Goal: Information Seeking & Learning: Check status

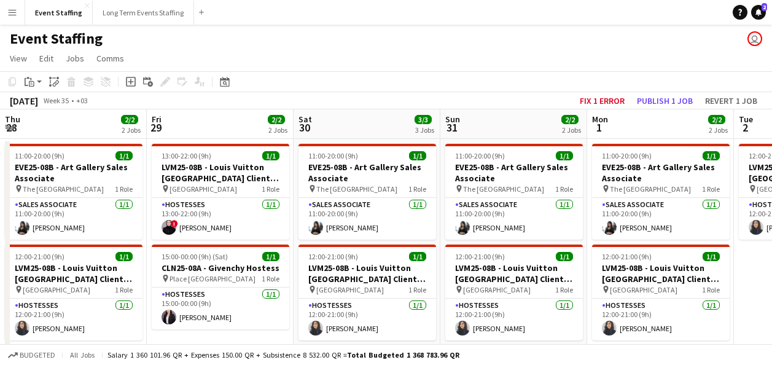
click at [744, 276] on app-calendar-viewport "Thu 28 2/2 2 Jobs Fri 29 2/2 2 Jobs Sat 30 3/3 3 Jobs Sun 31 2/2 2 Jobs Mon 1 2…" at bounding box center [386, 317] width 772 height 416
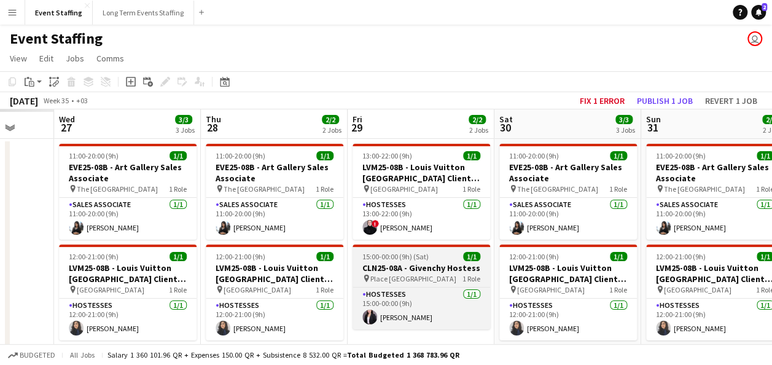
drag, startPoint x: 275, startPoint y: 236, endPoint x: 460, endPoint y: 262, distance: 187.2
click at [648, 264] on app-calendar-viewport "Sun 24 Mon 25 Tue 26 Wed 27 3/3 3 Jobs Thu 28 2/2 2 Jobs Fri 29 2/2 2 Jobs Sat …" at bounding box center [386, 317] width 772 height 416
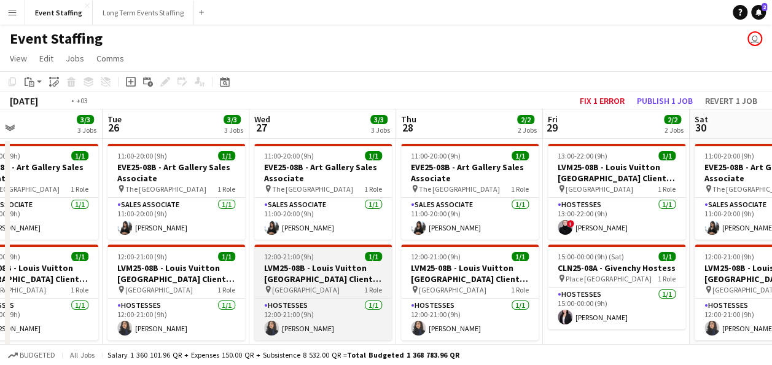
drag, startPoint x: 432, startPoint y: 247, endPoint x: 438, endPoint y: 254, distance: 8.3
click at [660, 264] on app-calendar-viewport "Sat 23 Sun 24 3/3 3 Jobs Mon 25 3/3 3 Jobs Tue 26 3/3 3 Jobs Wed 27 3/3 3 Jobs …" at bounding box center [386, 317] width 772 height 416
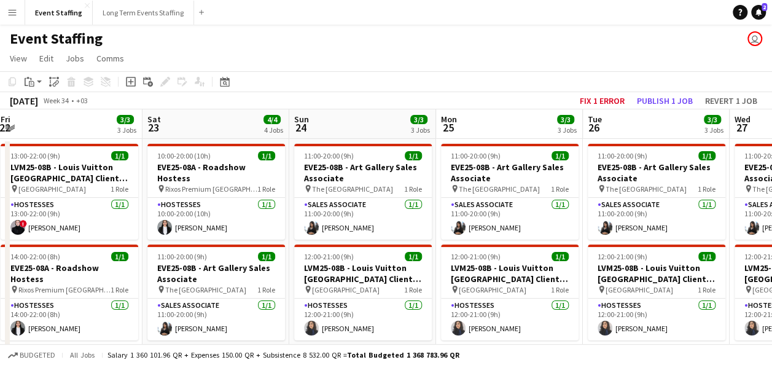
drag, startPoint x: 573, startPoint y: 245, endPoint x: 725, endPoint y: 263, distance: 152.7
click at [740, 260] on app-calendar-viewport "Thu 21 Fri 22 3/3 3 Jobs Sat 23 4/4 4 Jobs Sun 24 3/3 3 Jobs Mon 25 3/3 3 Jobs …" at bounding box center [386, 367] width 772 height 517
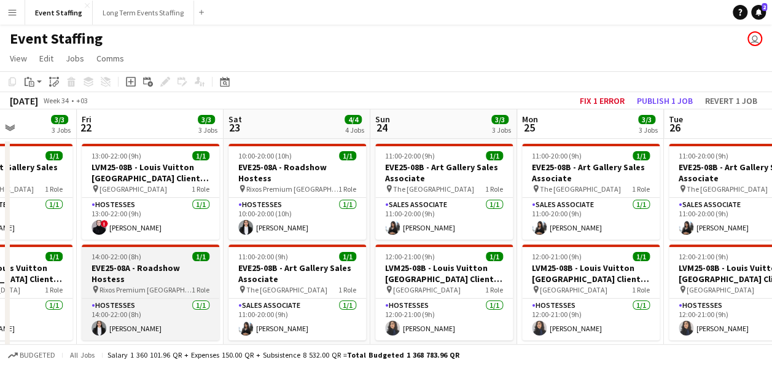
drag, startPoint x: 333, startPoint y: 217, endPoint x: 501, endPoint y: 248, distance: 171.0
click at [748, 251] on app-calendar-viewport "Tue 19 Wed 20 3/4 4 Jobs Thu 21 3/3 3 Jobs Fri 22 3/3 3 Jobs Sat 23 4/4 4 Jobs …" at bounding box center [386, 367] width 772 height 517
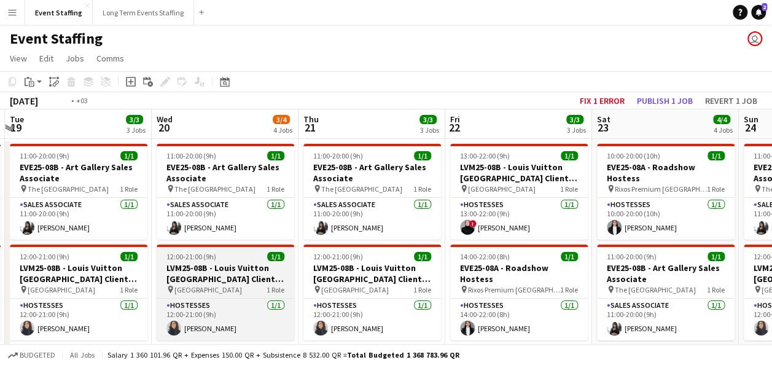
drag, startPoint x: 317, startPoint y: 219, endPoint x: 667, endPoint y: 262, distance: 352.5
click at [771, 256] on html "Menu Boards Boards Boards All jobs Status Workforce Workforce My Workforce Recr…" at bounding box center [386, 323] width 772 height 647
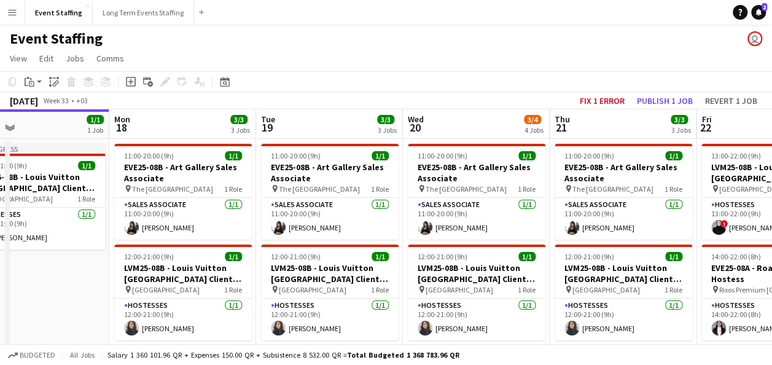
scroll to position [0, 514]
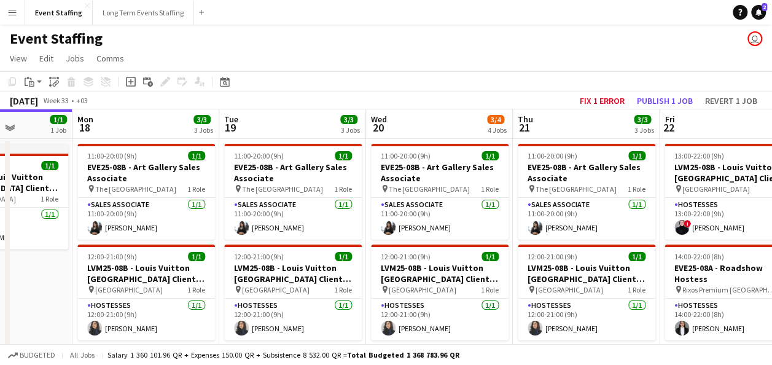
drag, startPoint x: 540, startPoint y: 271, endPoint x: 312, endPoint y: 244, distance: 229.4
click at [312, 244] on app-calendar-viewport "Thu 14 2/2 2 Jobs Fri 15 2/2 2 Jobs Sat 16 2/2 2 Jobs Sun 17 1/1 1 Job Mon 18 3…" at bounding box center [386, 367] width 772 height 517
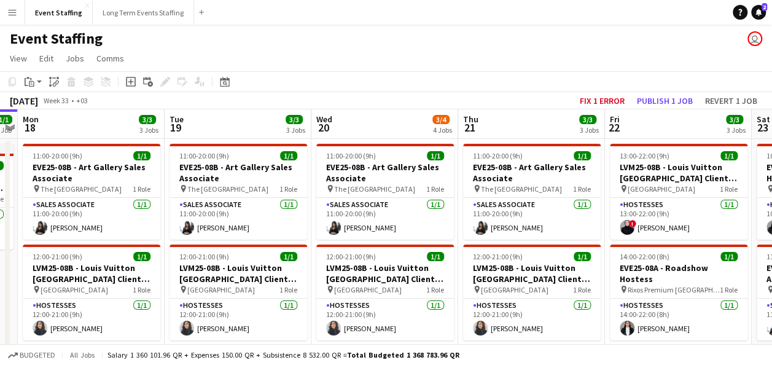
scroll to position [0, 274]
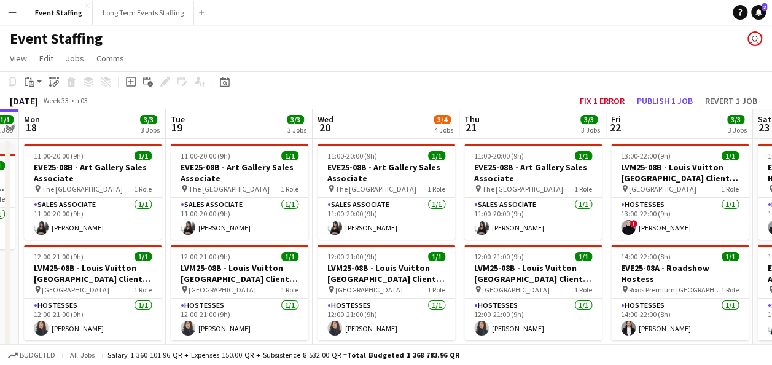
drag, startPoint x: 532, startPoint y: 266, endPoint x: 479, endPoint y: 265, distance: 53.4
click at [479, 265] on app-calendar-viewport "Sat 16 2/2 2 Jobs Sun 17 1/1 1 Job Mon 18 3/3 3 Jobs Tue 19 3/3 3 Jobs Wed 20 3…" at bounding box center [386, 367] width 772 height 517
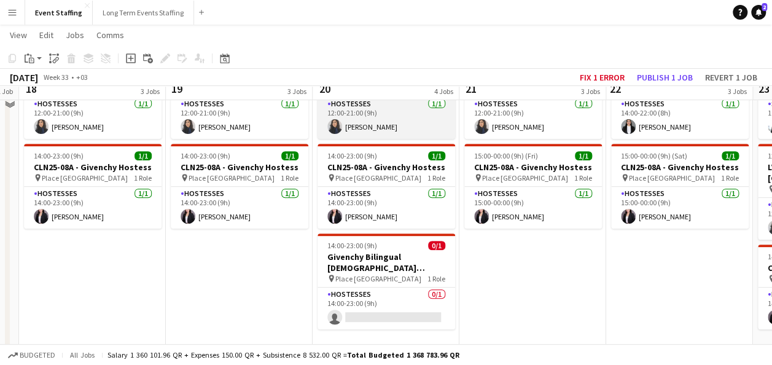
scroll to position [246, 0]
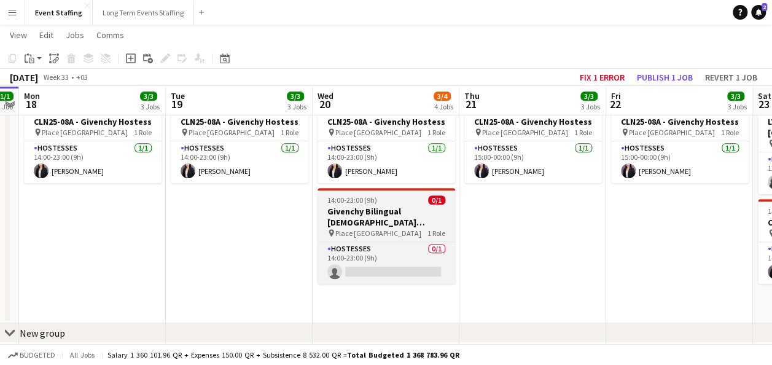
click at [403, 221] on h3 "Givenchy Bilingual [DEMOGRAPHIC_DATA] Hostess" at bounding box center [386, 217] width 138 height 22
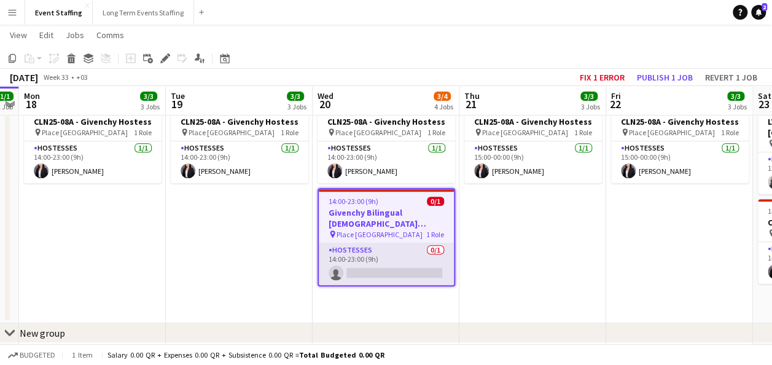
click at [373, 252] on app-card-role "Hostesses 0/1 14:00-23:00 (9h) single-neutral-actions" at bounding box center [386, 264] width 135 height 42
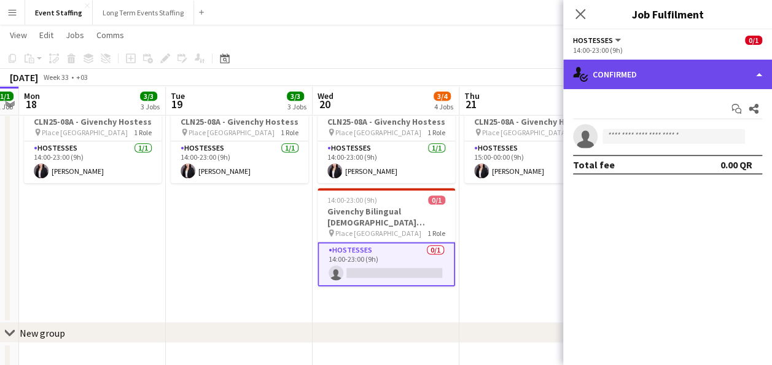
click at [656, 79] on div "single-neutral-actions-check-2 Confirmed" at bounding box center [667, 74] width 209 height 29
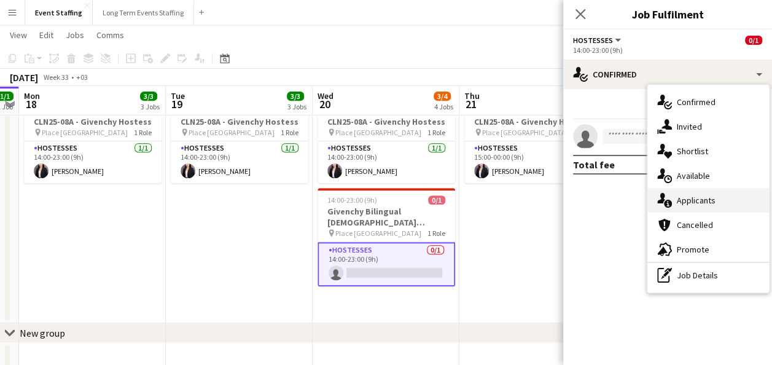
click at [704, 195] on div "single-neutral-actions-information Applicants" at bounding box center [708, 200] width 122 height 25
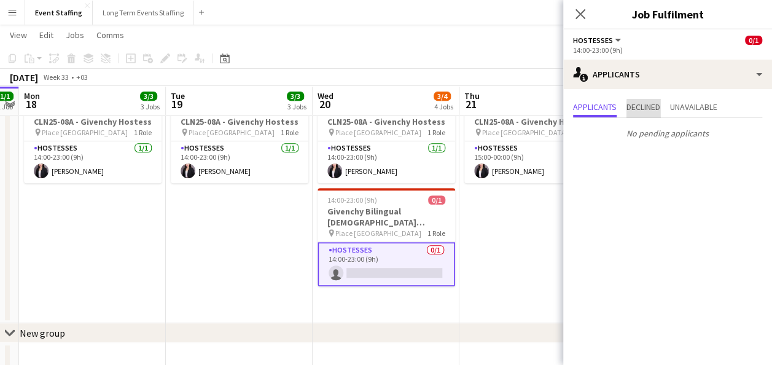
click at [660, 113] on span "Declined" at bounding box center [643, 108] width 34 height 18
click at [683, 111] on span "Unavailable" at bounding box center [693, 107] width 47 height 9
click at [607, 108] on span "Applicants" at bounding box center [595, 107] width 44 height 9
click at [529, 212] on app-date-cell "11:00-20:00 (9h) 1/1 EVE25-08B - Art Gallery Sales Associate pin The Gate Mall …" at bounding box center [532, 107] width 147 height 431
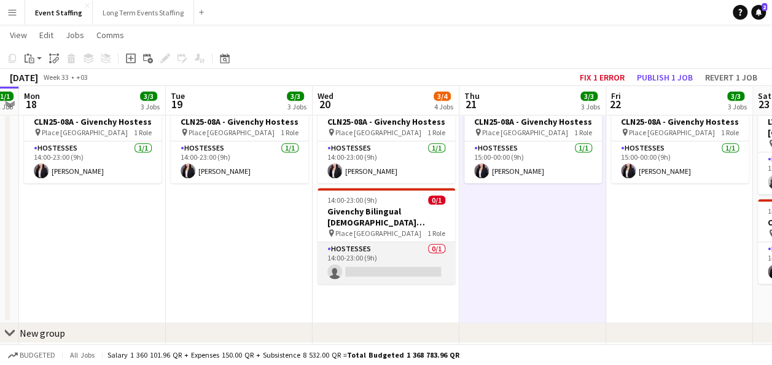
click at [389, 262] on app-card-role "Hostesses 0/1 14:00-23:00 (9h) single-neutral-actions" at bounding box center [386, 263] width 138 height 42
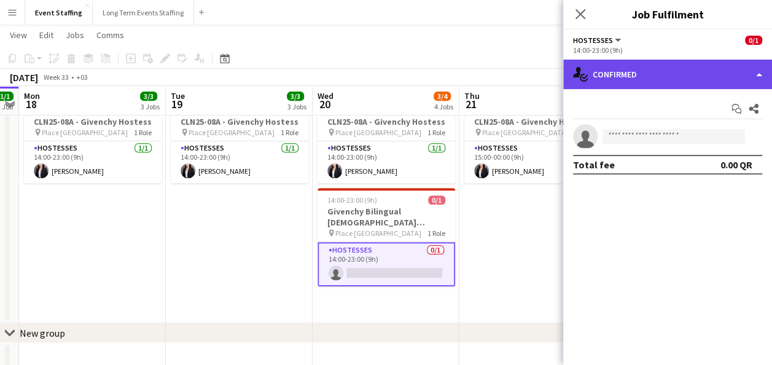
click at [686, 69] on div "single-neutral-actions-check-2 Confirmed" at bounding box center [667, 74] width 209 height 29
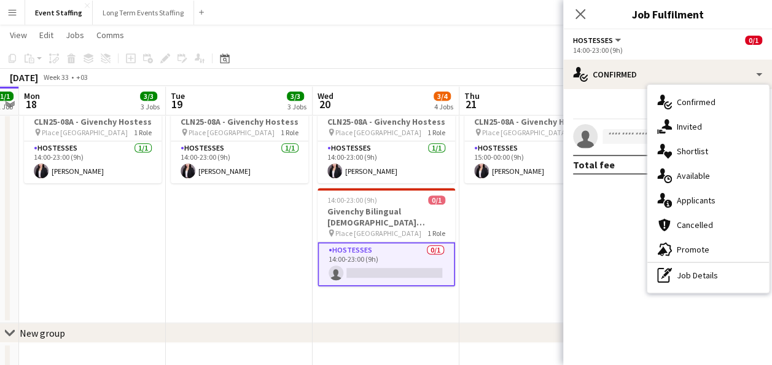
click at [516, 214] on app-date-cell "11:00-20:00 (9h) 1/1 EVE25-08B - Art Gallery Sales Associate pin The Gate Mall …" at bounding box center [532, 107] width 147 height 431
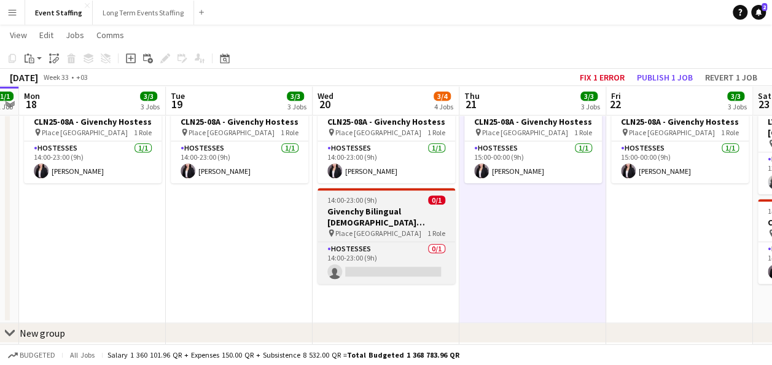
click at [396, 204] on app-job-card "14:00-23:00 (9h) 0/1 Givenchy Bilingual [DEMOGRAPHIC_DATA] Hostess pin Place [G…" at bounding box center [386, 236] width 138 height 96
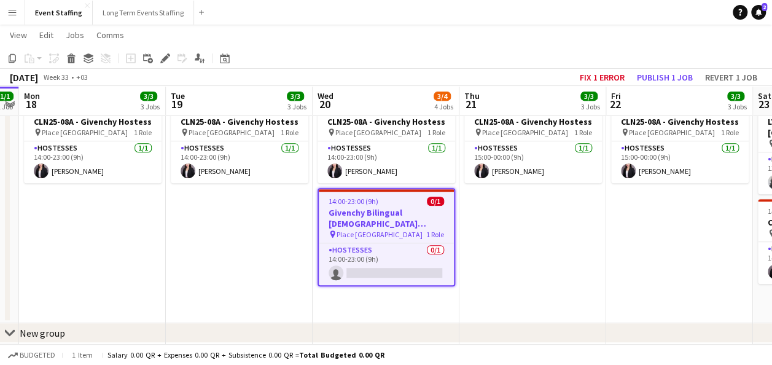
click at [167, 69] on div "[DATE] Week 33 • +03 Fix 1 error Publish 1 job Revert 1 job" at bounding box center [386, 77] width 772 height 17
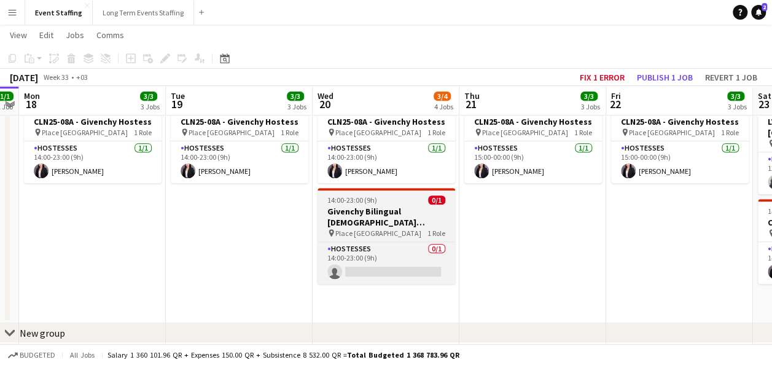
click at [334, 203] on span "14:00-23:00 (9h)" at bounding box center [352, 199] width 50 height 9
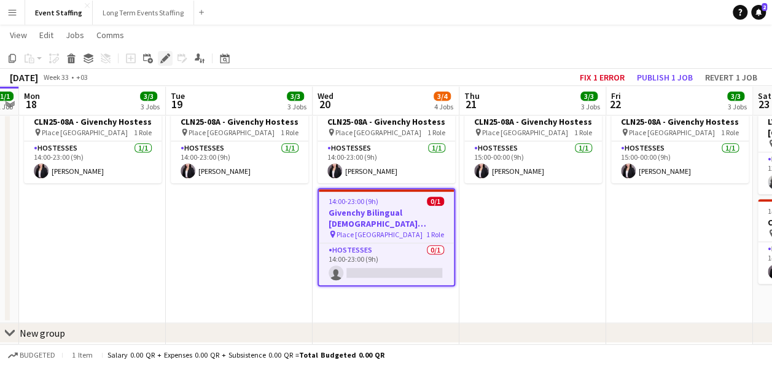
click at [162, 65] on div "Edit" at bounding box center [165, 58] width 15 height 15
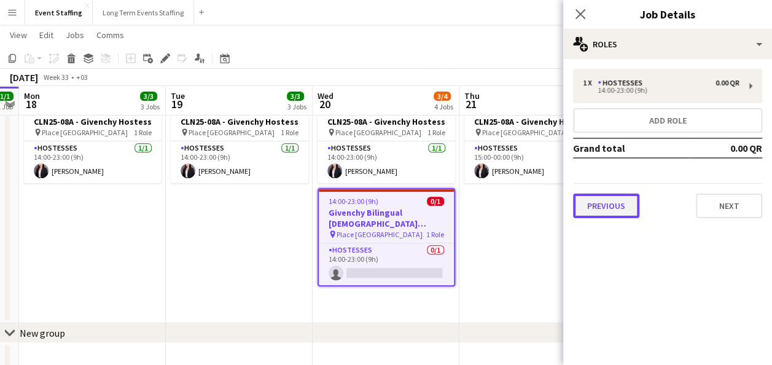
click at [625, 206] on button "Previous" at bounding box center [606, 205] width 66 height 25
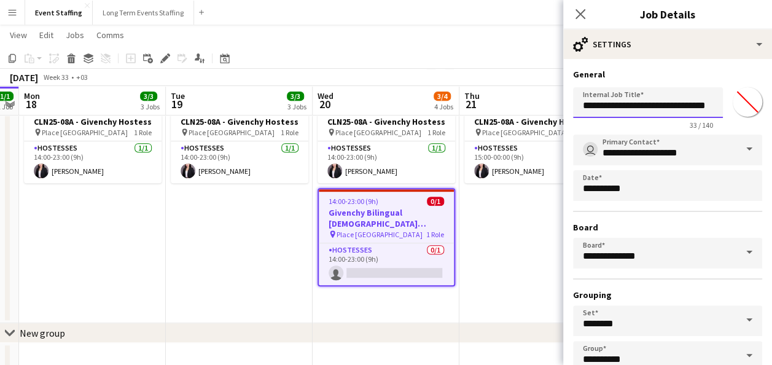
click at [681, 103] on input "**********" at bounding box center [648, 102] width 150 height 31
drag, startPoint x: 694, startPoint y: 103, endPoint x: 783, endPoint y: 110, distance: 88.7
click at [771, 110] on html "Menu Boards Boards Boards All jobs Status Workforce Workforce My Workforce Recr…" at bounding box center [386, 77] width 772 height 646
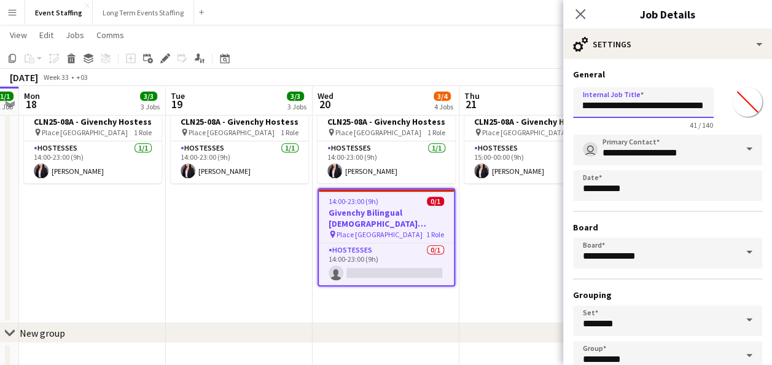
type input "**********"
click at [714, 68] on div "**********" at bounding box center [667, 250] width 209 height 382
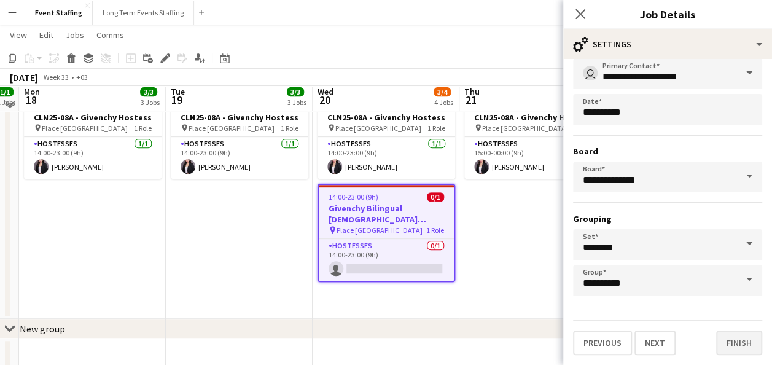
scroll to position [281, 0]
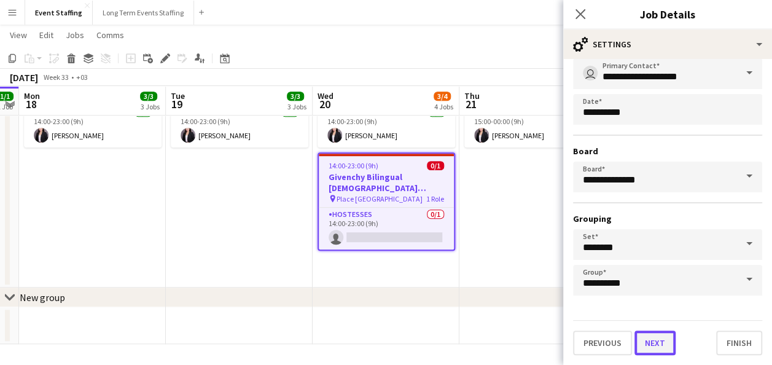
click at [653, 339] on button "Next" at bounding box center [654, 342] width 41 height 25
type input "**********"
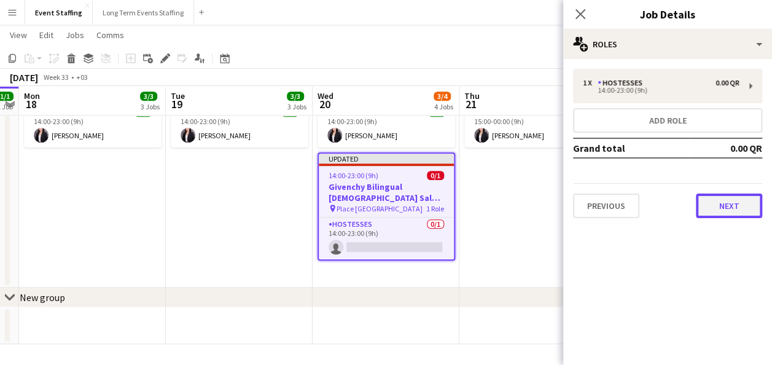
click at [746, 208] on button "Next" at bounding box center [729, 205] width 66 height 25
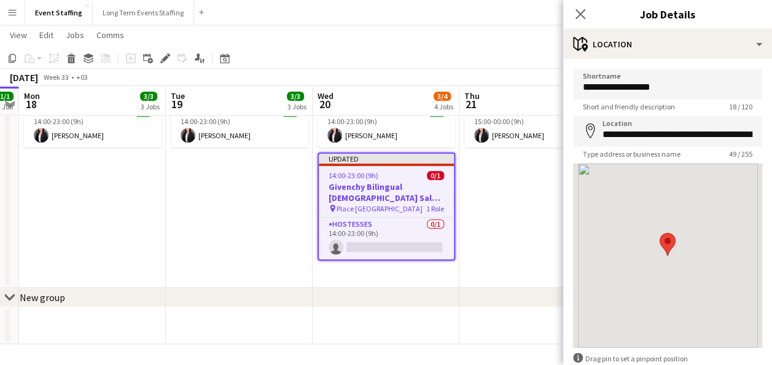
scroll to position [69, 0]
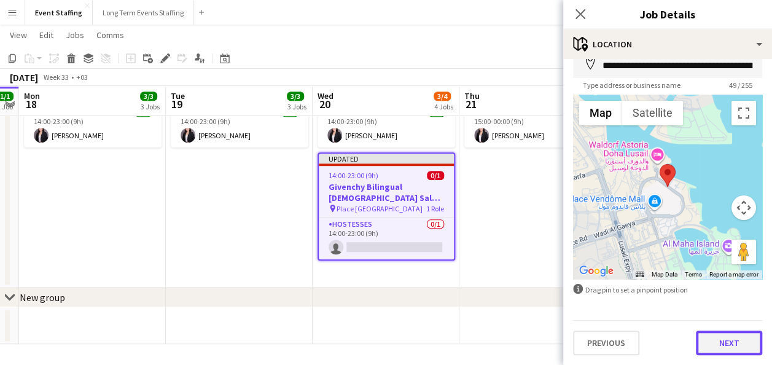
click at [718, 334] on button "Next" at bounding box center [729, 342] width 66 height 25
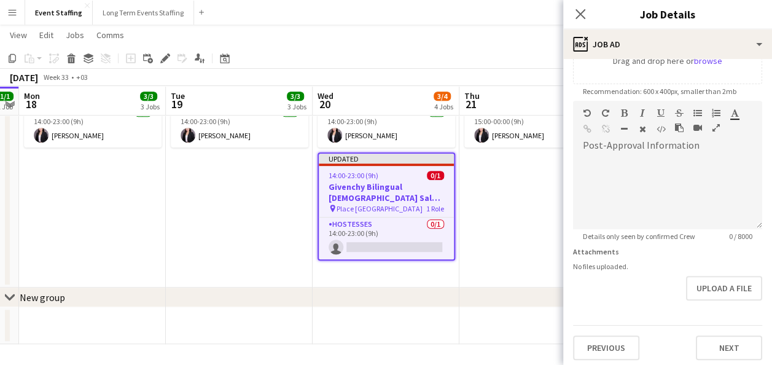
scroll to position [242, 0]
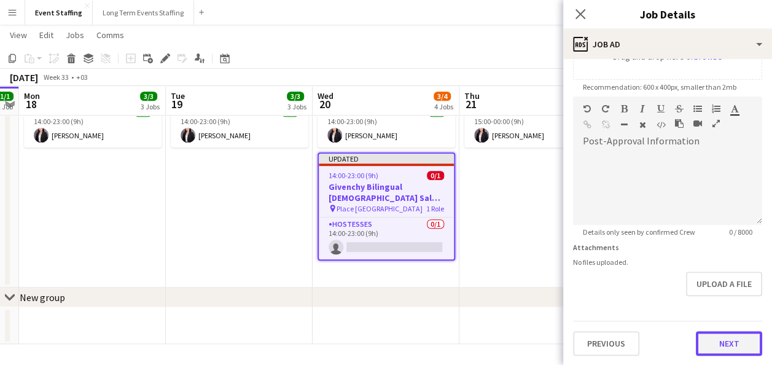
click at [723, 343] on button "Next" at bounding box center [729, 343] width 66 height 25
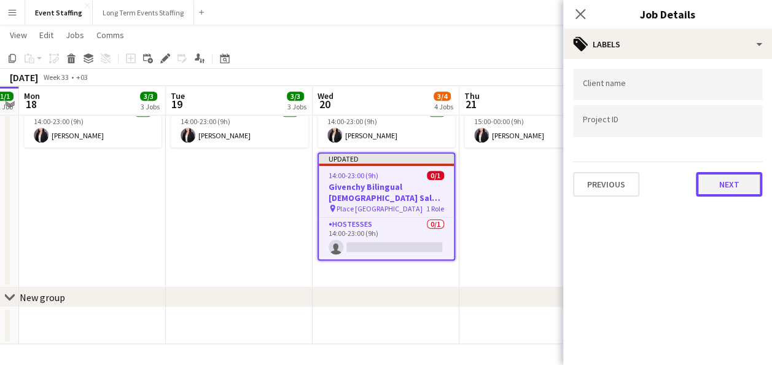
click at [713, 190] on button "Next" at bounding box center [729, 184] width 66 height 25
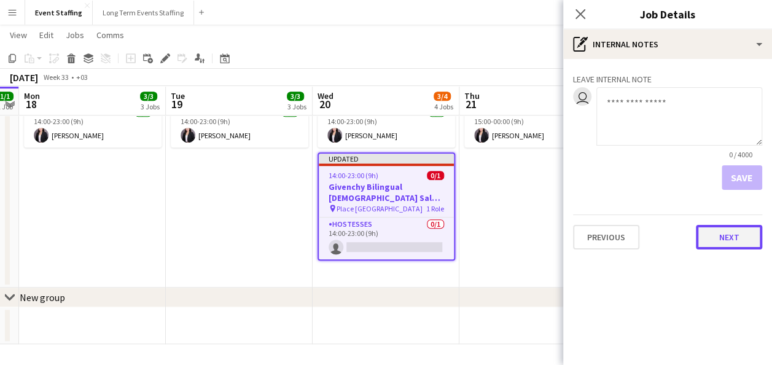
click at [726, 235] on button "Next" at bounding box center [729, 237] width 66 height 25
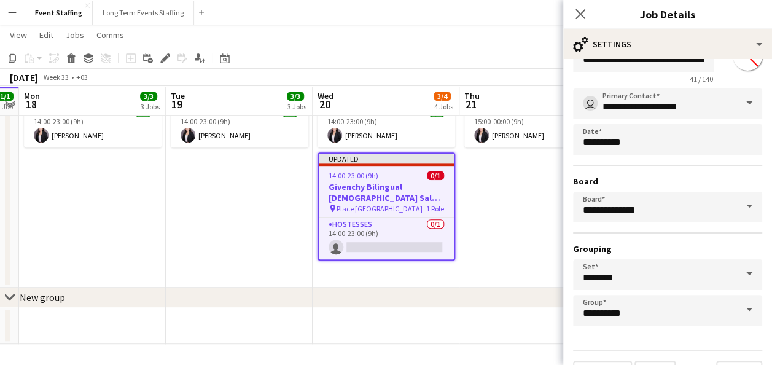
scroll to position [76, 0]
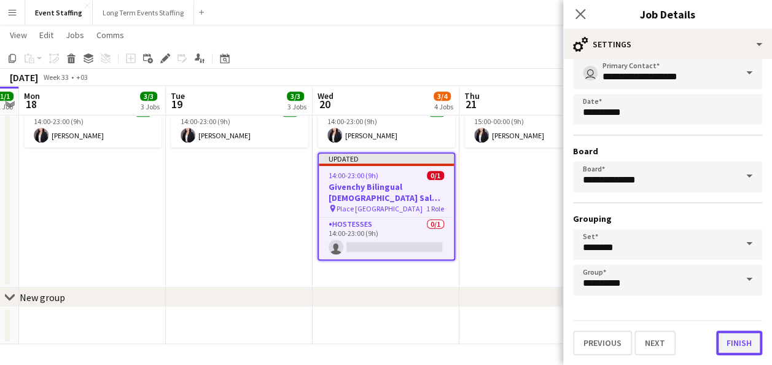
click at [727, 340] on button "Finish" at bounding box center [739, 342] width 46 height 25
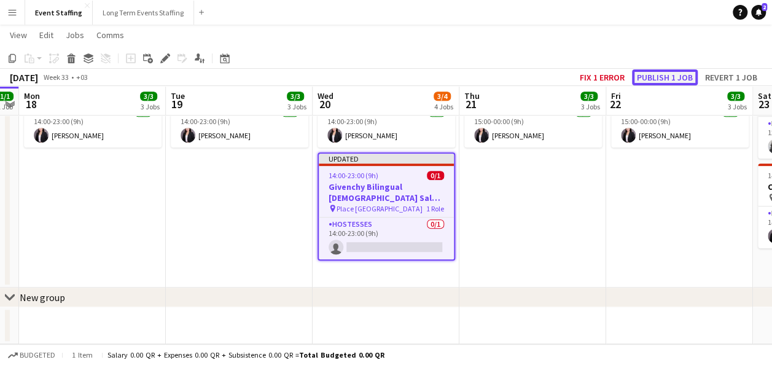
click at [675, 75] on button "Publish 1 job" at bounding box center [665, 77] width 66 height 16
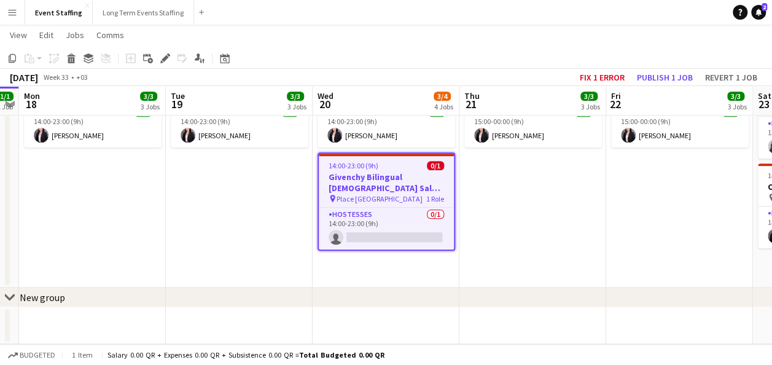
click at [488, 42] on app-page-menu "View Day view expanded Day view collapsed Month view Date picker Jump to [DATE]…" at bounding box center [386, 36] width 772 height 23
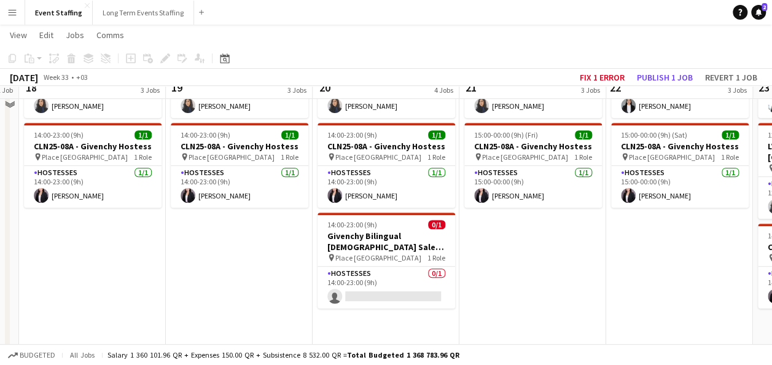
scroll to position [158, 0]
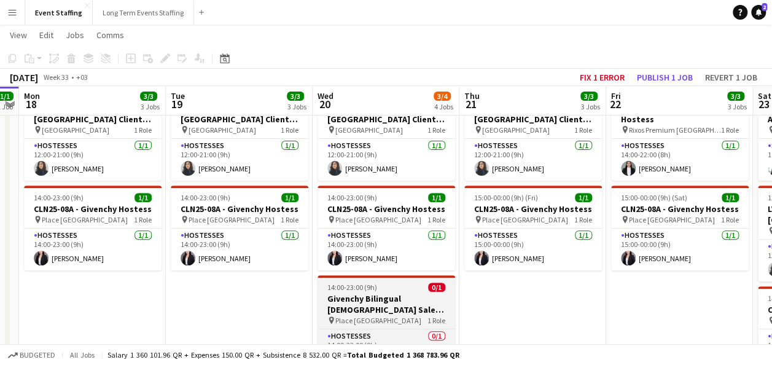
click at [379, 295] on h3 "Givenchy Bilingual [DEMOGRAPHIC_DATA] Sales Associate" at bounding box center [386, 304] width 138 height 22
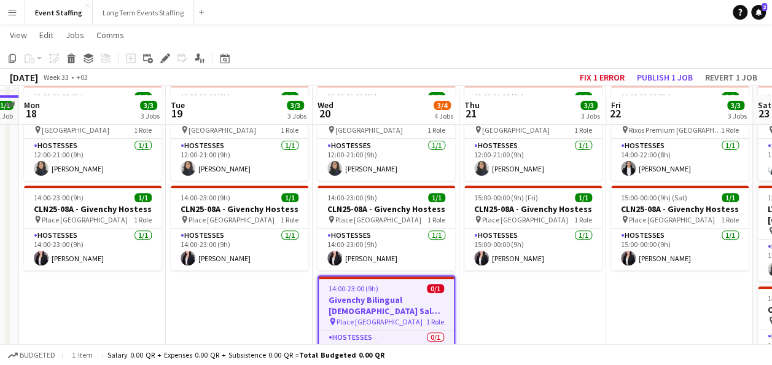
scroll to position [220, 0]
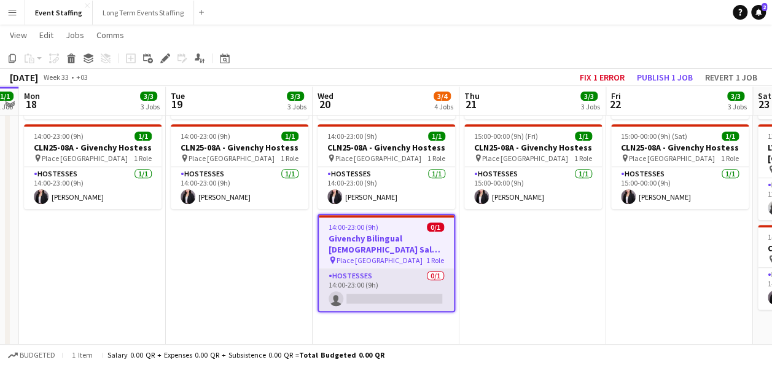
click at [389, 283] on app-card-role "Hostesses 0/1 14:00-23:00 (9h) single-neutral-actions" at bounding box center [386, 290] width 135 height 42
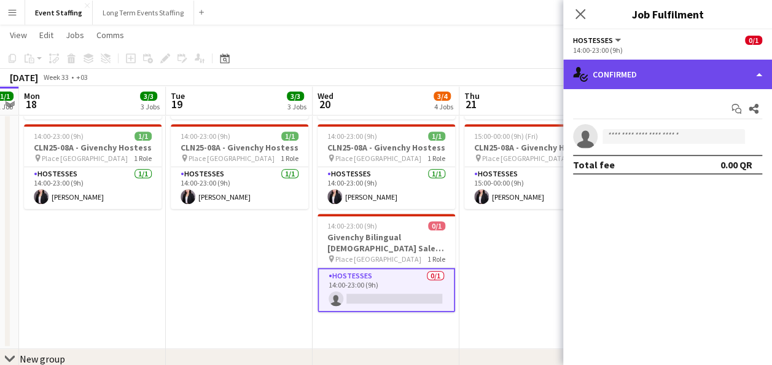
click at [664, 81] on div "single-neutral-actions-check-2 Confirmed" at bounding box center [667, 74] width 209 height 29
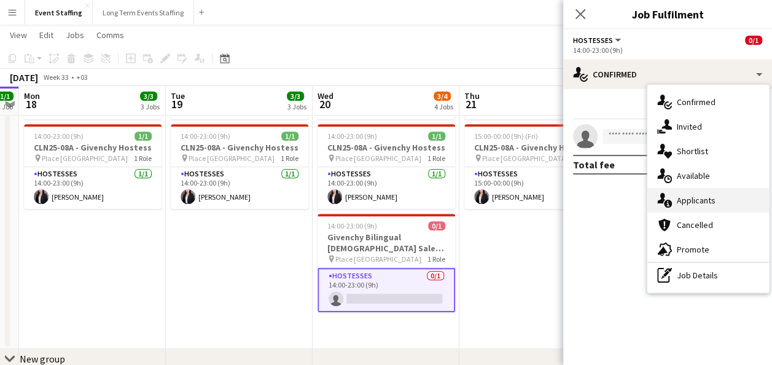
click at [702, 192] on div "single-neutral-actions-information Applicants" at bounding box center [708, 200] width 122 height 25
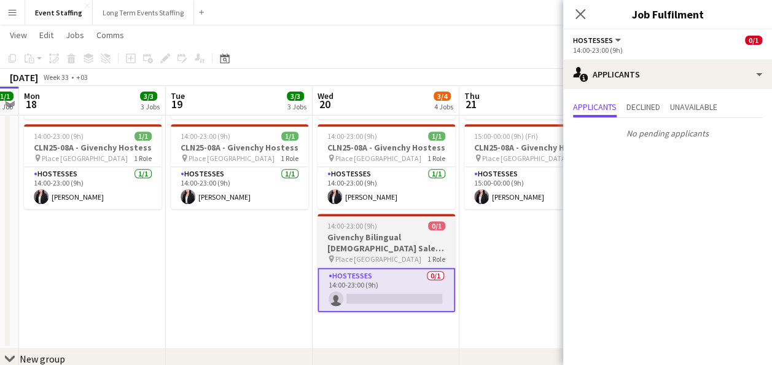
click at [426, 241] on h3 "Givenchy Bilingual [DEMOGRAPHIC_DATA] Sales Associate" at bounding box center [386, 242] width 138 height 22
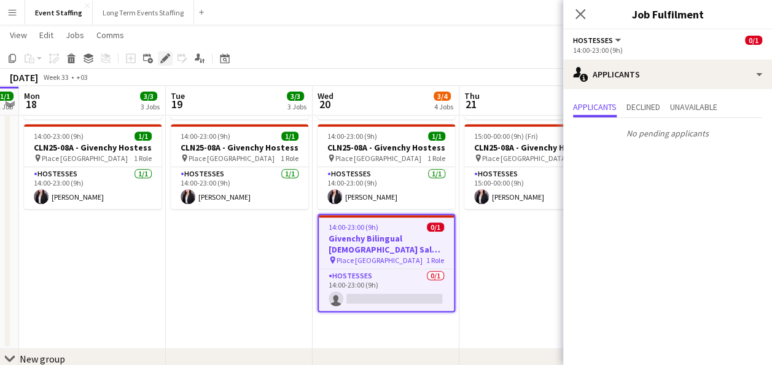
click at [168, 55] on icon at bounding box center [168, 54] width 3 height 3
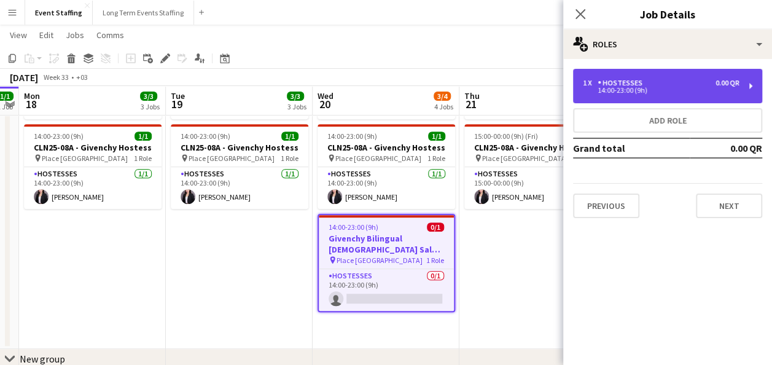
click at [609, 88] on div "14:00-23:00 (9h)" at bounding box center [661, 90] width 157 height 6
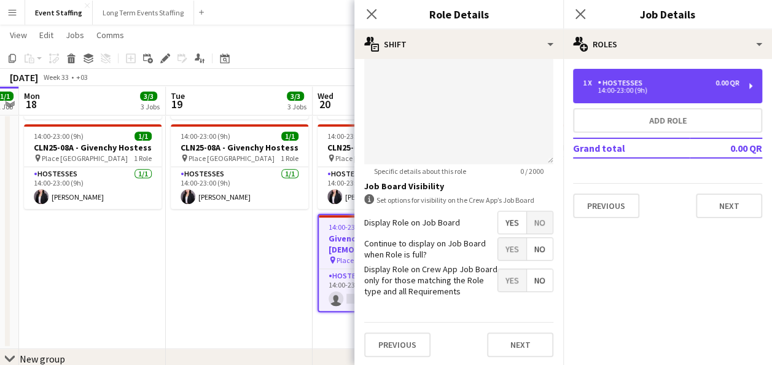
scroll to position [466, 0]
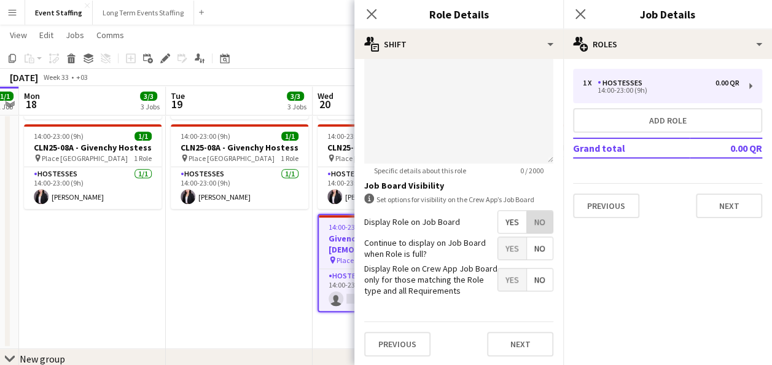
click at [532, 217] on span "No" at bounding box center [540, 222] width 26 height 22
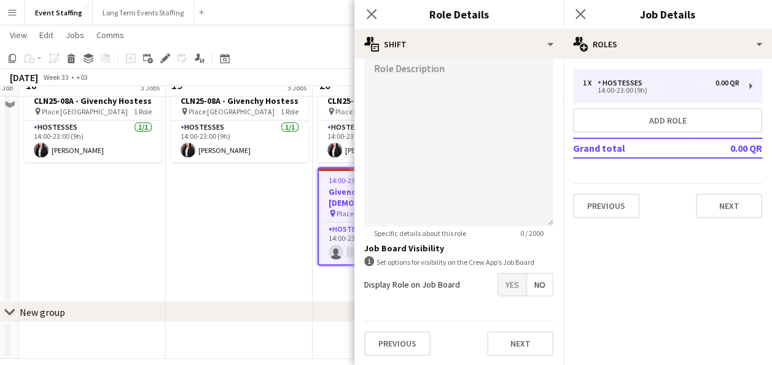
scroll to position [281, 0]
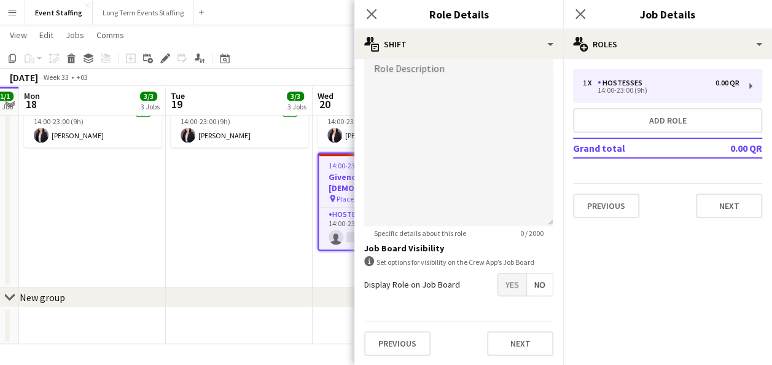
click at [499, 277] on span "Yes" at bounding box center [512, 284] width 28 height 22
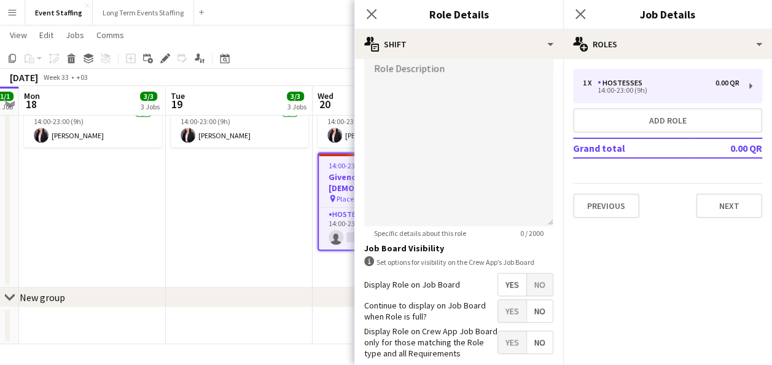
scroll to position [466, 0]
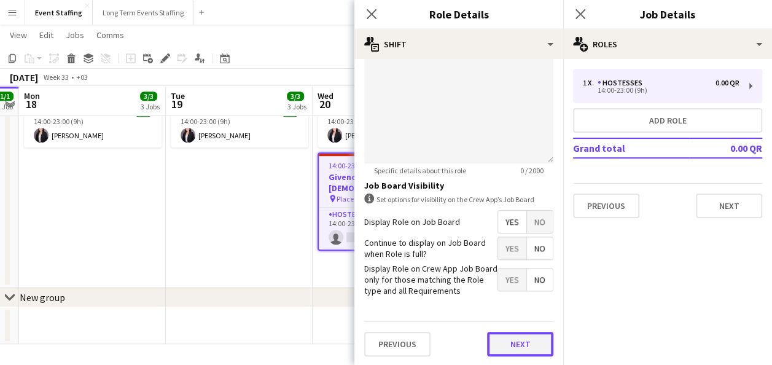
click at [495, 338] on button "Next" at bounding box center [520, 344] width 66 height 25
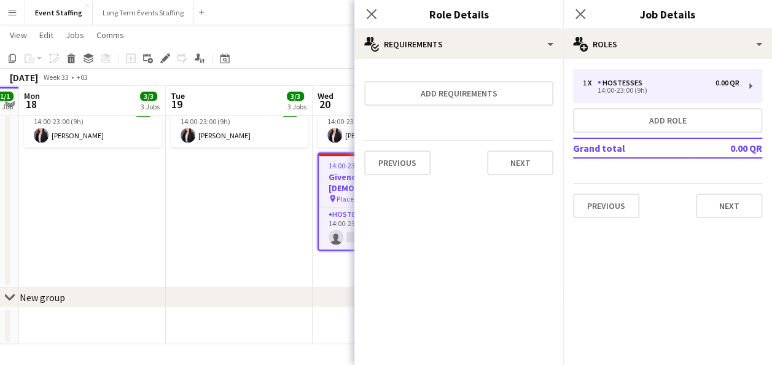
scroll to position [0, 0]
click at [314, 269] on app-date-cell "11:00-20:00 (9h) 1/1 EVE25-08B - Art Gallery Sales Associate pin The Gate Mall …" at bounding box center [385, 71] width 147 height 431
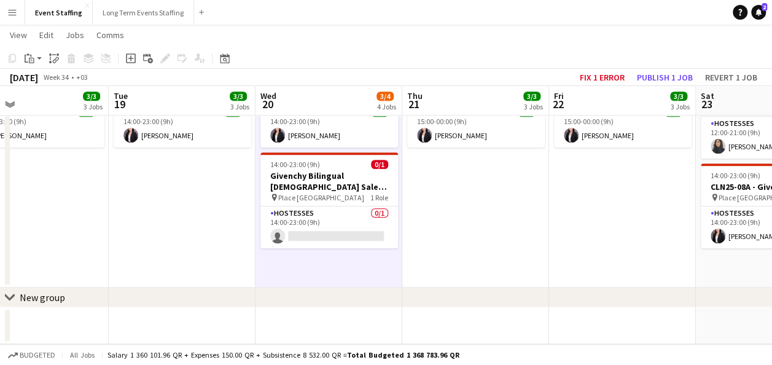
scroll to position [0, 357]
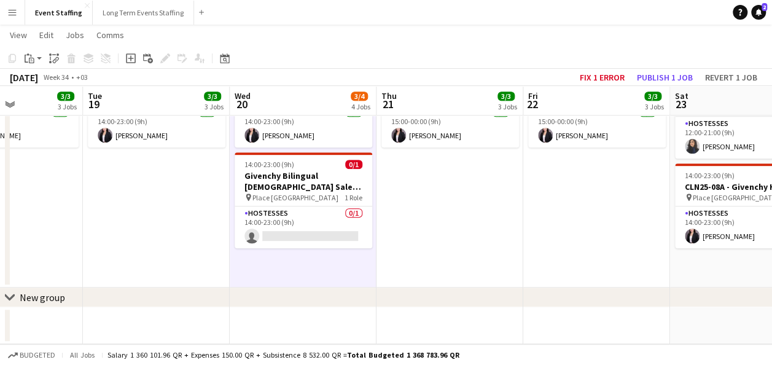
drag, startPoint x: 400, startPoint y: 277, endPoint x: 328, endPoint y: 265, distance: 72.8
click at [317, 268] on app-calendar-viewport "Sat 16 2/2 2 Jobs Sun 17 1/1 1 Job Mon 18 3/3 3 Jobs Tue 19 3/3 3 Jobs Wed 20 3…" at bounding box center [386, 55] width 772 height 577
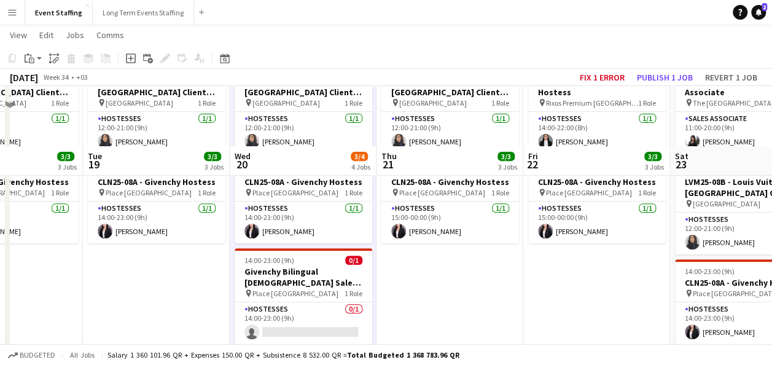
scroll to position [246, 0]
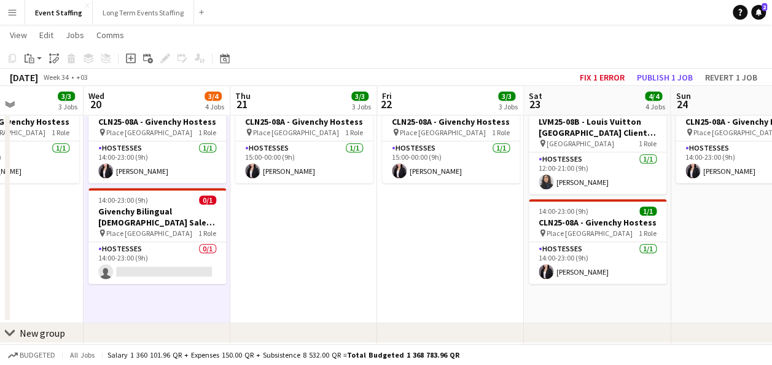
drag, startPoint x: 492, startPoint y: 258, endPoint x: 387, endPoint y: 250, distance: 105.9
click at [374, 251] on app-calendar-viewport "Sat 16 2/2 2 Jobs Sun 17 1/1 1 Job Mon 18 3/3 3 Jobs Tue 19 3/3 3 Jobs Wed 20 3…" at bounding box center [386, 90] width 772 height 577
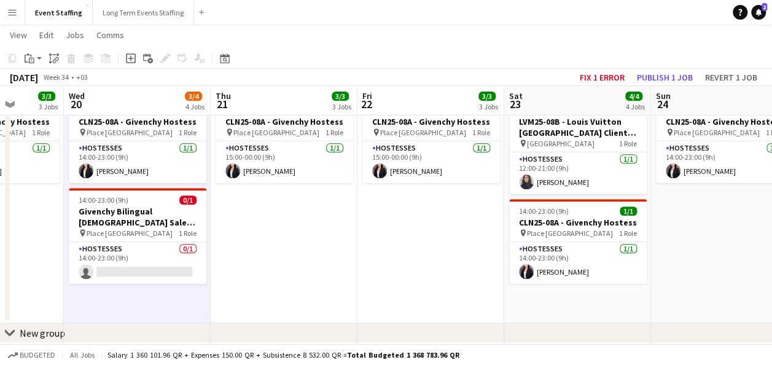
scroll to position [0, 374]
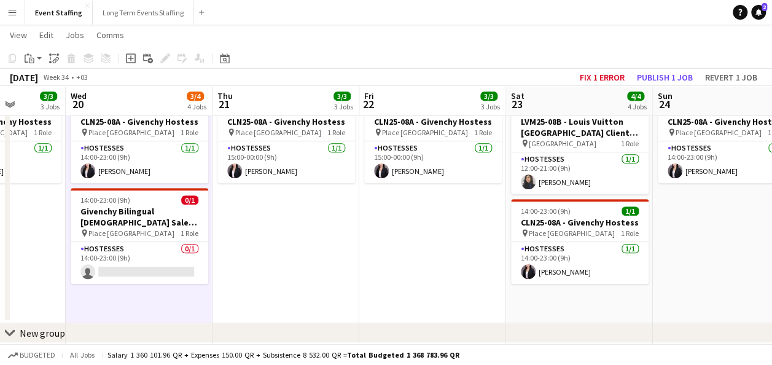
drag, startPoint x: 645, startPoint y: 281, endPoint x: 643, endPoint y: 292, distance: 11.2
click at [643, 292] on app-calendar-viewport "Sun 17 1/1 1 Job Mon 18 3/3 3 Jobs Tue 19 3/3 3 Jobs Wed 20 3/4 4 Jobs Thu 21 3…" at bounding box center [386, 90] width 772 height 577
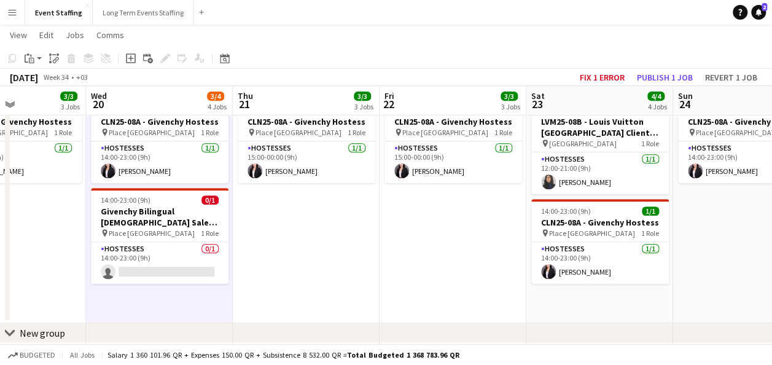
click at [512, 273] on app-calendar-viewport "Sun 17 1/1 1 Job Mon 18 3/3 3 Jobs Tue 19 3/3 3 Jobs Wed 20 3/4 4 Jobs Thu 21 3…" at bounding box center [386, 90] width 772 height 577
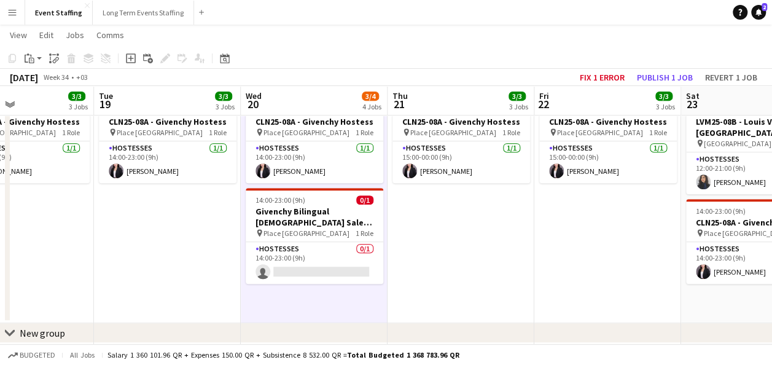
drag, startPoint x: 451, startPoint y: 257, endPoint x: 548, endPoint y: 268, distance: 98.2
click at [548, 268] on app-calendar-viewport "Sat 16 2/2 2 Jobs Sun 17 1/1 1 Job Mon 18 3/3 3 Jobs Tue 19 3/3 3 Jobs Wed 20 3…" at bounding box center [386, 90] width 772 height 577
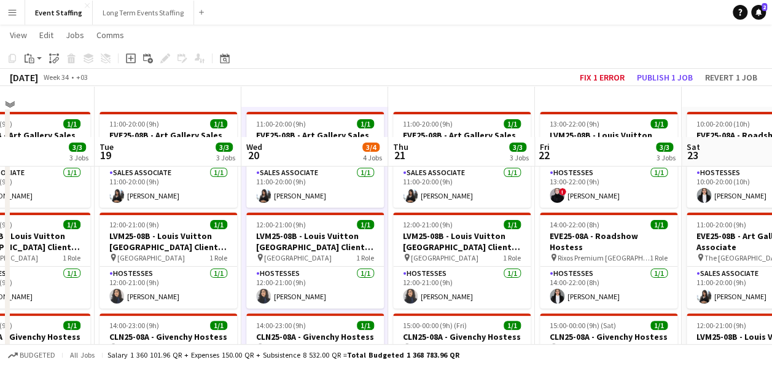
scroll to position [0, 0]
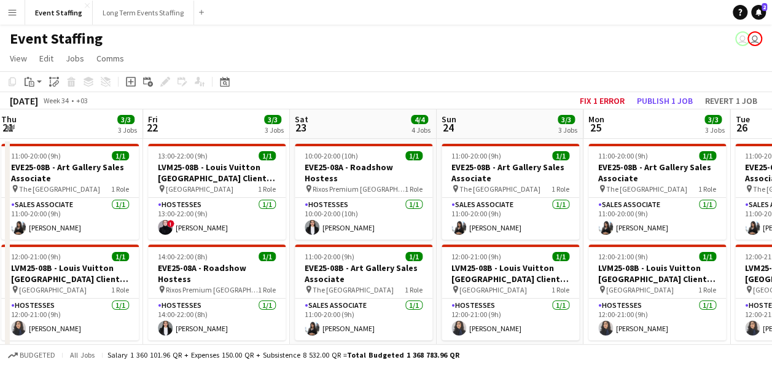
drag, startPoint x: 558, startPoint y: 250, endPoint x: 193, endPoint y: 217, distance: 366.8
click at [187, 219] on app-calendar-viewport "Mon 18 3/3 3 Jobs Tue 19 3/3 3 Jobs Wed 20 3/4 4 Jobs Thu 21 3/3 3 Jobs Fri 22 …" at bounding box center [386, 367] width 772 height 517
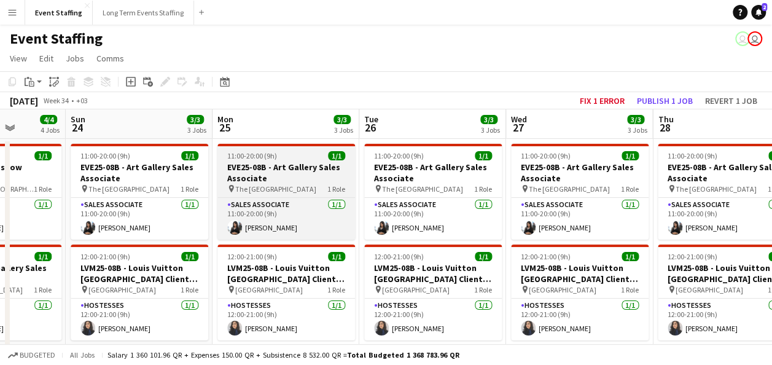
drag, startPoint x: 523, startPoint y: 227, endPoint x: 235, endPoint y: 185, distance: 291.5
click at [188, 193] on app-calendar-viewport "Wed 20 3/4 4 Jobs Thu 21 3/3 3 Jobs Fri 22 3/3 3 Jobs Sat 23 4/4 4 Jobs Sun 24 …" at bounding box center [386, 367] width 772 height 517
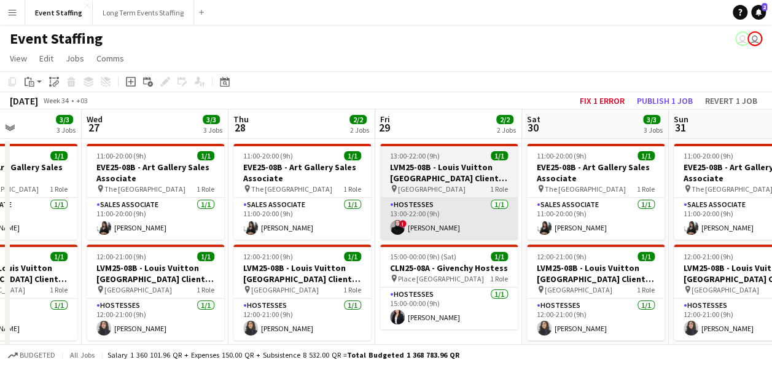
drag, startPoint x: 700, startPoint y: 252, endPoint x: 398, endPoint y: 204, distance: 305.7
click at [263, 213] on app-calendar-viewport "Sun 24 3/3 3 Jobs Mon 25 3/3 3 Jobs Tue 26 3/3 3 Jobs Wed 27 3/3 3 Jobs Thu 28 …" at bounding box center [386, 367] width 772 height 517
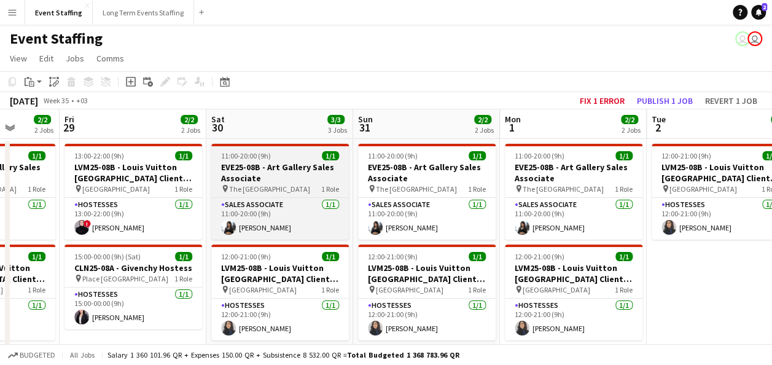
drag, startPoint x: 522, startPoint y: 209, endPoint x: 300, endPoint y: 176, distance: 225.3
click at [218, 174] on app-calendar-viewport "Tue 26 3/3 3 Jobs Wed 27 3/3 3 Jobs Thu 28 2/2 2 Jobs Fri 29 2/2 2 Jobs Sat 30 …" at bounding box center [386, 367] width 772 height 517
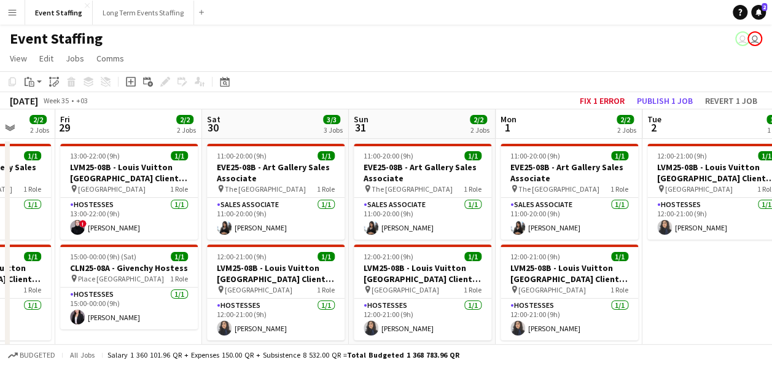
click at [11, 12] on app-icon "Menu" at bounding box center [12, 12] width 10 height 10
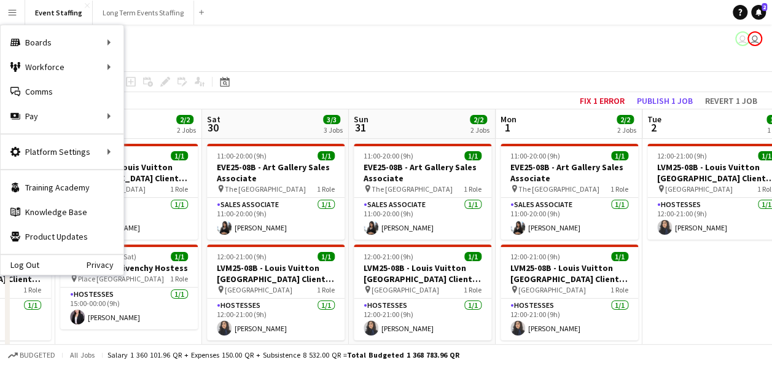
click at [359, 72] on app-toolbar "Copy Paste Paste Ctrl+V Paste with crew Ctrl+Shift+V Paste linked Job [GEOGRAPH…" at bounding box center [386, 81] width 772 height 21
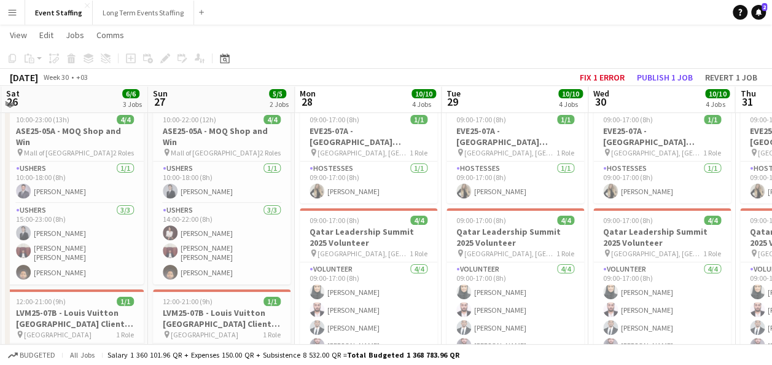
scroll to position [27, 0]
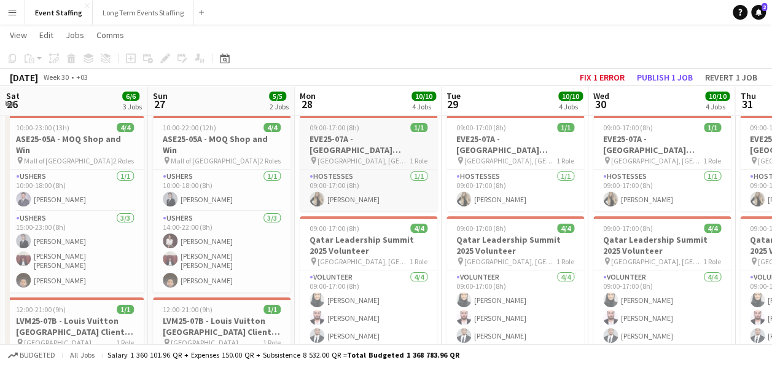
click at [341, 141] on h3 "EVE25-07A - [GEOGRAPHIC_DATA] Leadership Summit 2025 Hostess" at bounding box center [369, 144] width 138 height 22
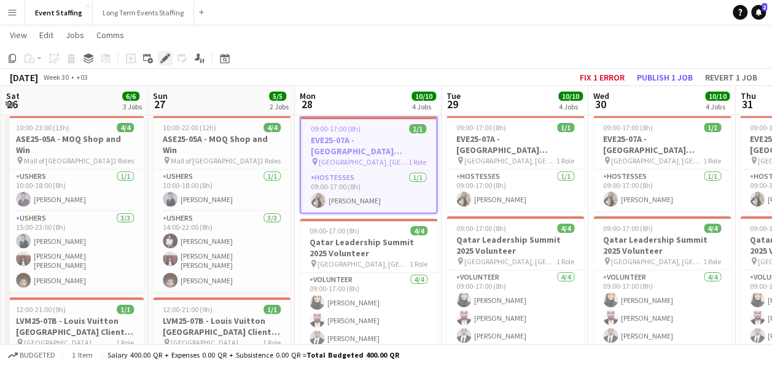
click at [163, 59] on icon at bounding box center [164, 58] width 7 height 7
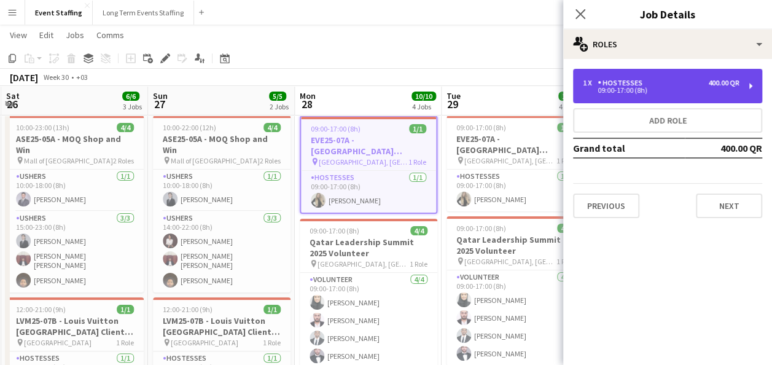
click at [593, 77] on div "1 x Hostesses 400.00 QR 09:00-17:00 (8h)" at bounding box center [667, 86] width 189 height 34
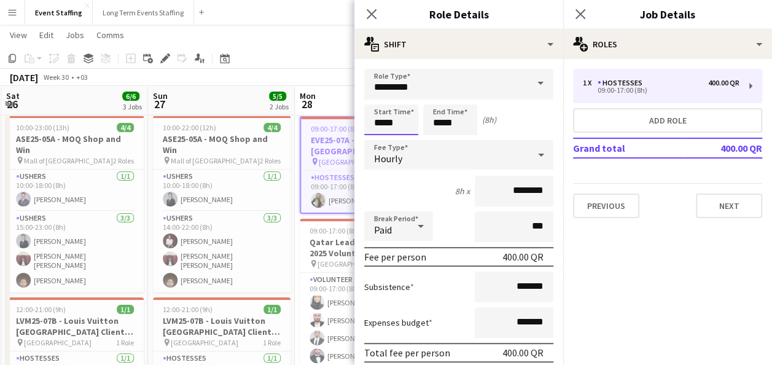
scroll to position [0, 0]
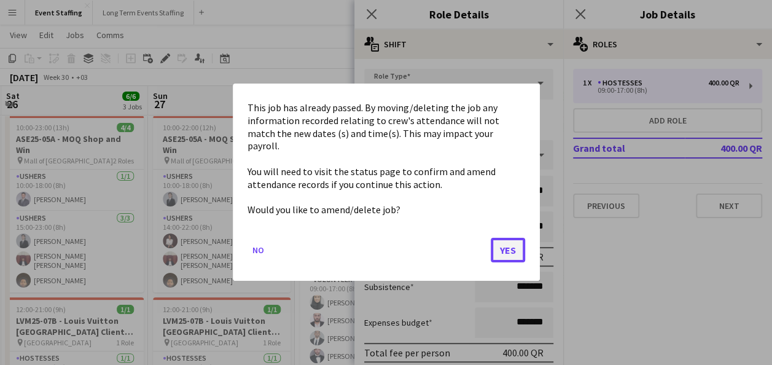
click at [494, 238] on button "Yes" at bounding box center [508, 250] width 34 height 25
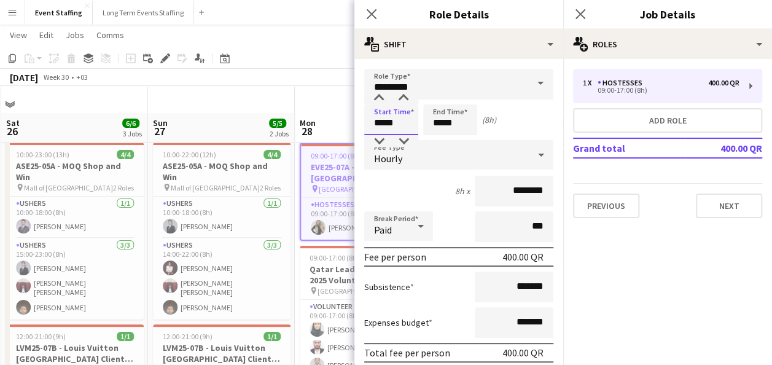
scroll to position [27, 0]
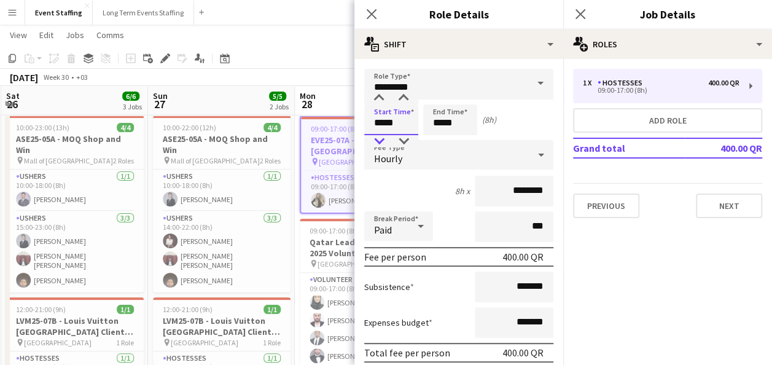
type input "*****"
click at [378, 136] on div at bounding box center [379, 141] width 25 height 12
click at [424, 114] on input "*****" at bounding box center [450, 119] width 54 height 31
type input "*****"
click at [433, 98] on div at bounding box center [437, 98] width 25 height 12
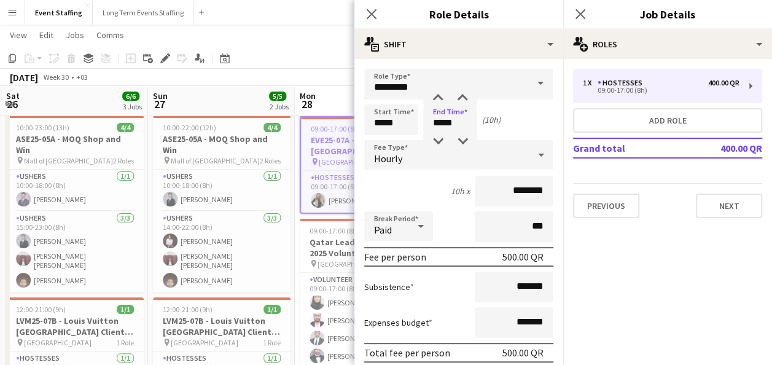
click at [520, 133] on div "Start Time ***** End Time ***** (10h)" at bounding box center [458, 119] width 189 height 31
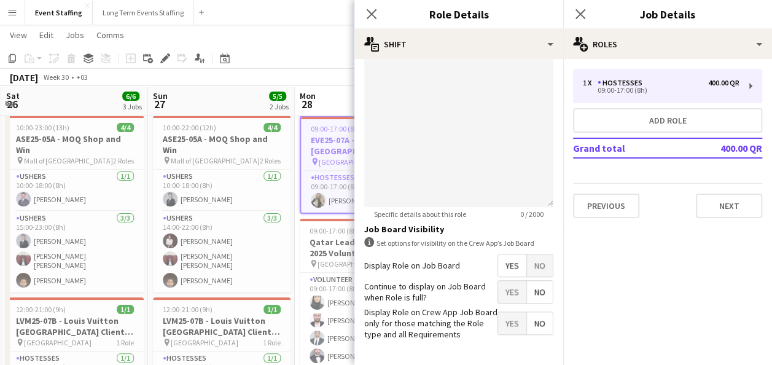
scroll to position [466, 0]
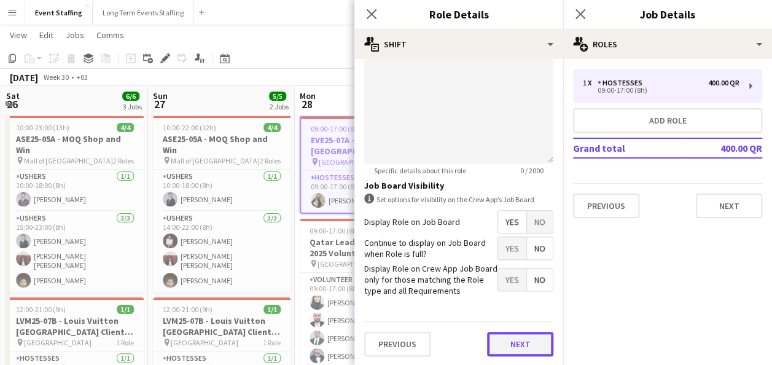
click at [496, 341] on button "Next" at bounding box center [520, 344] width 66 height 25
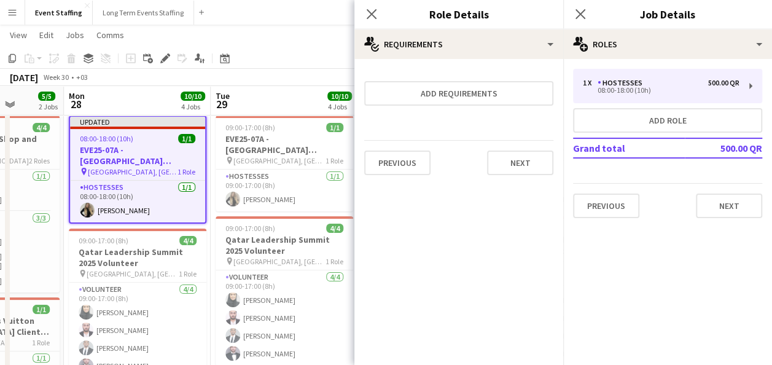
scroll to position [0, 409]
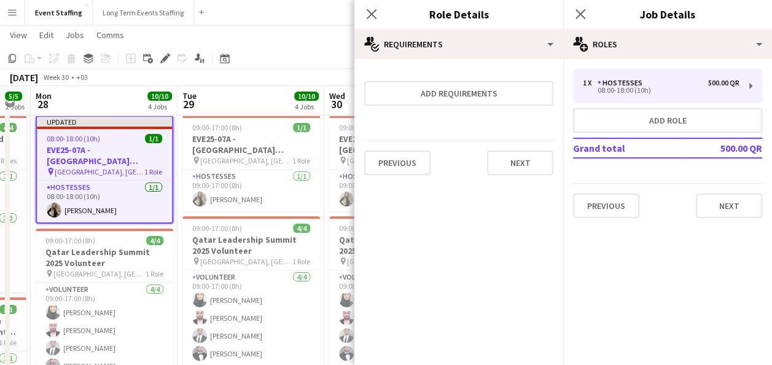
drag, startPoint x: 284, startPoint y: 265, endPoint x: 162, endPoint y: 193, distance: 141.5
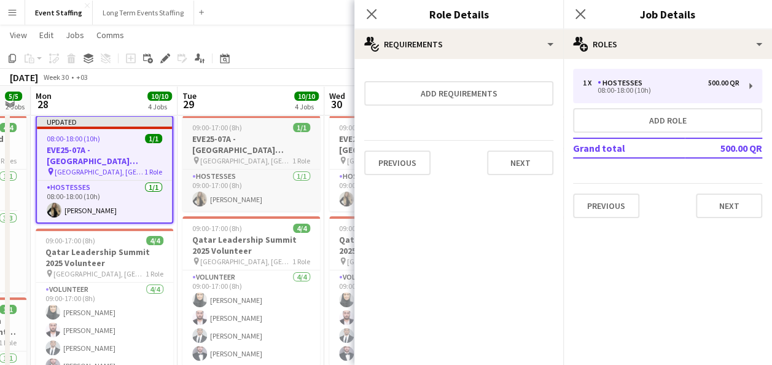
click at [233, 139] on h3 "EVE25-07A - [GEOGRAPHIC_DATA] Leadership Summit 2025 Hostess" at bounding box center [251, 144] width 138 height 22
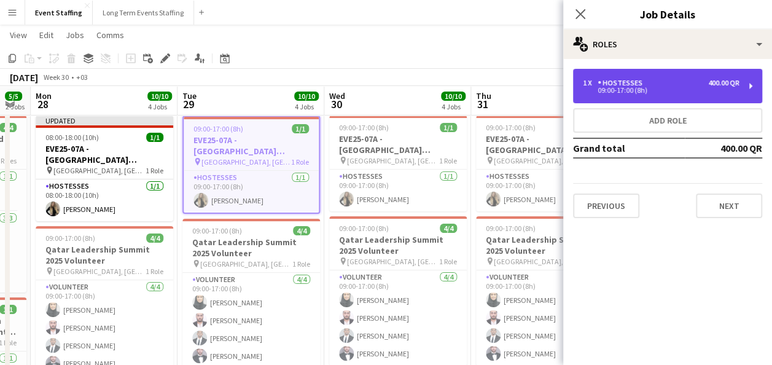
click at [596, 92] on div "09:00-17:00 (8h)" at bounding box center [661, 90] width 157 height 6
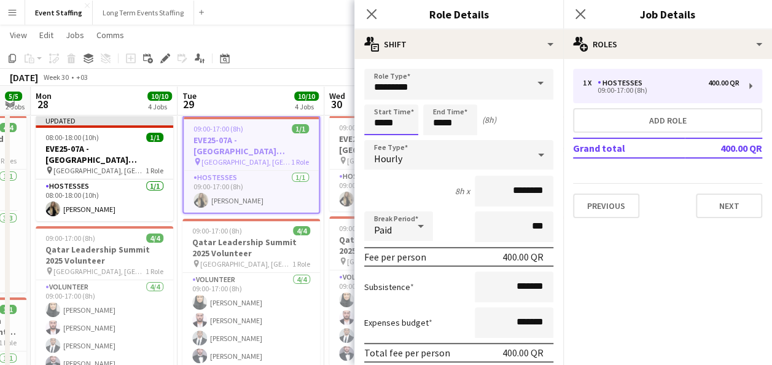
click at [386, 119] on body "Menu Boards Boards Boards All jobs Status Workforce Workforce My Workforce Recr…" at bounding box center [386, 365] width 772 height 785
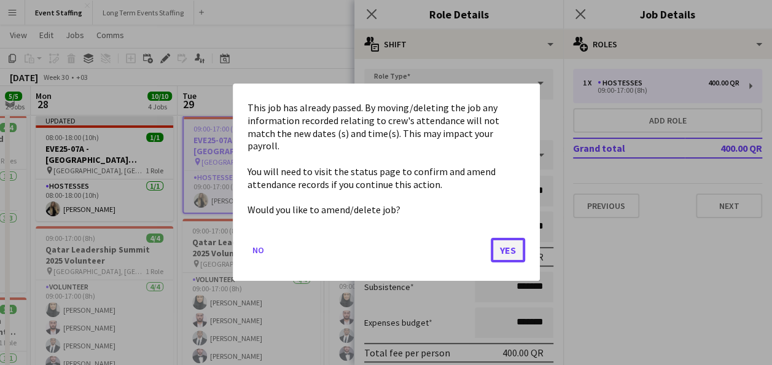
click at [499, 246] on button "Yes" at bounding box center [508, 250] width 34 height 25
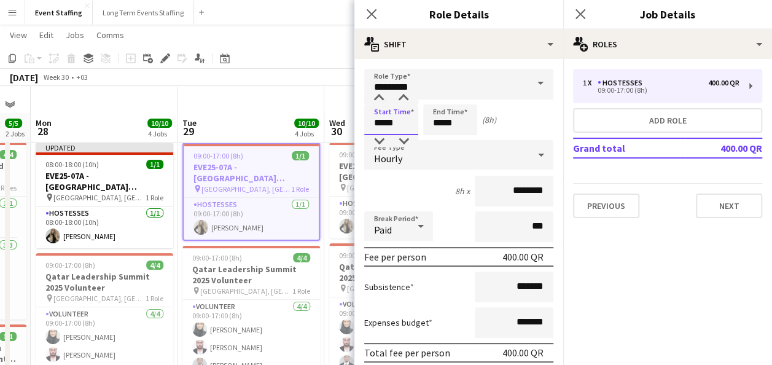
scroll to position [27, 0]
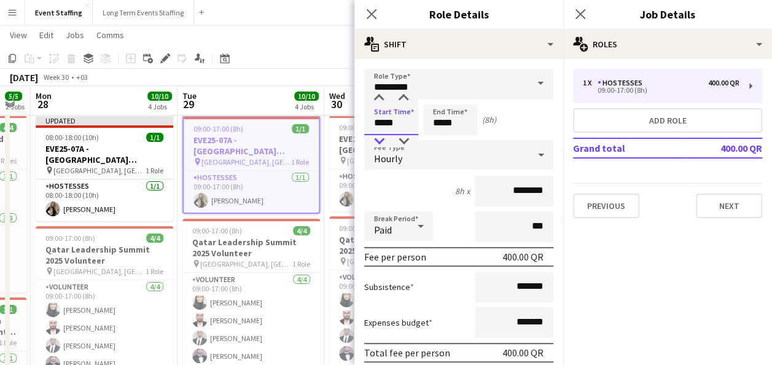
type input "*****"
click at [378, 138] on div at bounding box center [379, 141] width 25 height 12
click at [421, 120] on div "Start Time ***** End Time ***** (9h)" at bounding box center [458, 119] width 189 height 31
click at [436, 122] on input "*****" at bounding box center [450, 119] width 54 height 31
type input "*****"
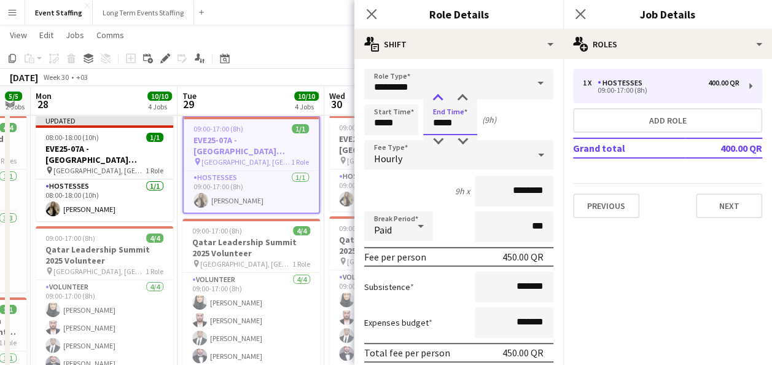
click at [442, 98] on div at bounding box center [437, 98] width 25 height 12
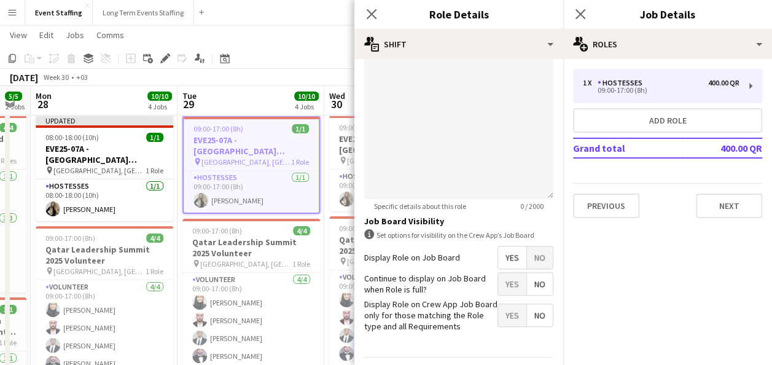
scroll to position [466, 0]
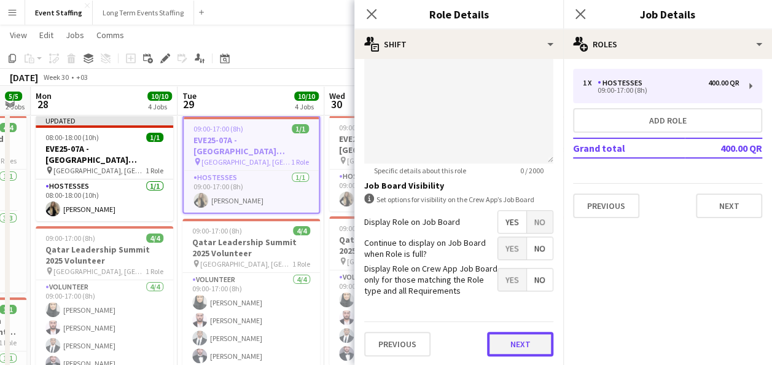
click at [493, 340] on button "Next" at bounding box center [520, 344] width 66 height 25
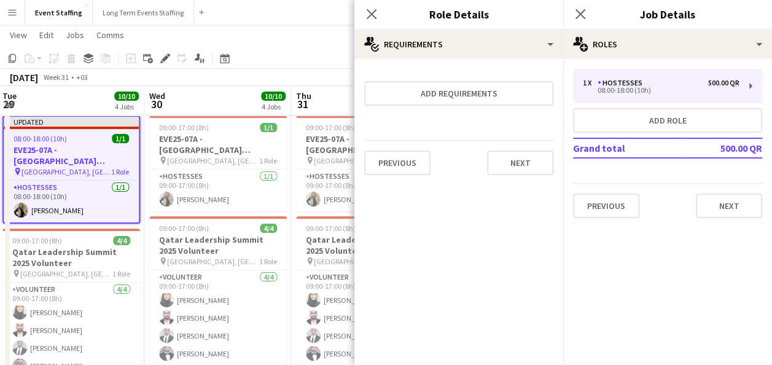
scroll to position [0, 592]
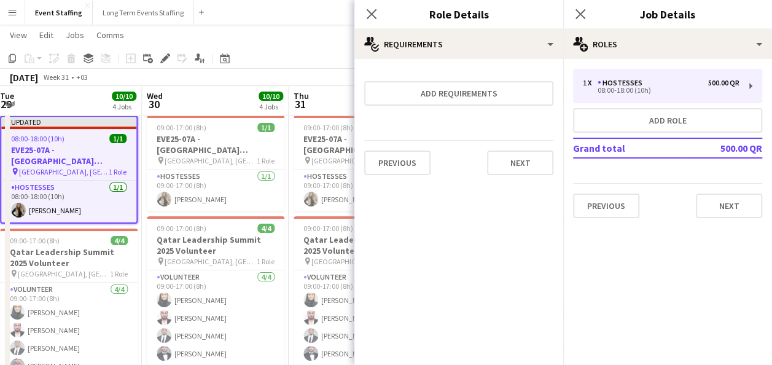
drag, startPoint x: 284, startPoint y: 266, endPoint x: 140, endPoint y: 188, distance: 163.7
click at [183, 142] on h3 "EVE25-07A - [GEOGRAPHIC_DATA] Leadership Summit 2025 Hostess" at bounding box center [216, 144] width 138 height 22
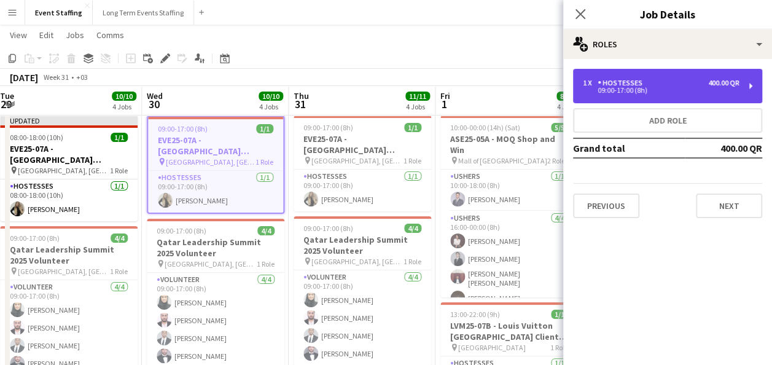
click at [626, 93] on div "09:00-17:00 (8h)" at bounding box center [661, 90] width 157 height 6
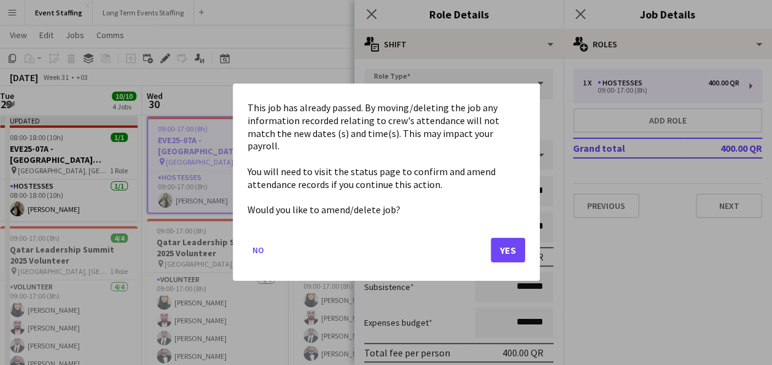
scroll to position [0, 0]
click at [372, 117] on body "Menu Boards Boards Boards All jobs Status Workforce Workforce My Workforce Recr…" at bounding box center [386, 365] width 772 height 785
click at [500, 258] on mat-dialog-actions "No Yes" at bounding box center [385, 255] width 277 height 52
click at [504, 241] on button "Yes" at bounding box center [508, 250] width 34 height 25
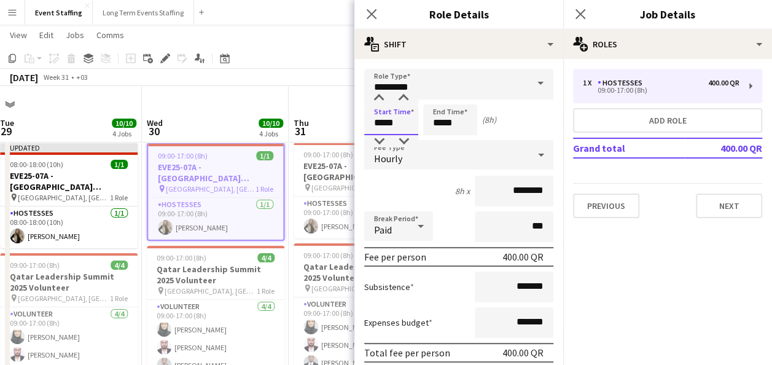
scroll to position [27, 0]
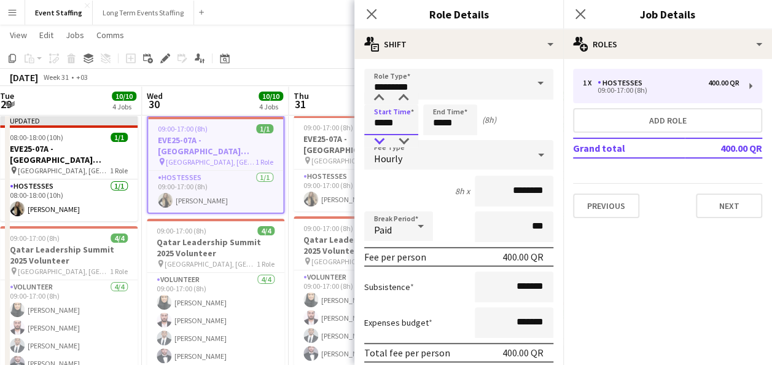
type input "*****"
click at [379, 139] on div at bounding box center [379, 141] width 25 height 12
click at [429, 124] on input "*****" at bounding box center [450, 119] width 54 height 31
type input "*****"
click at [440, 101] on div at bounding box center [437, 98] width 25 height 12
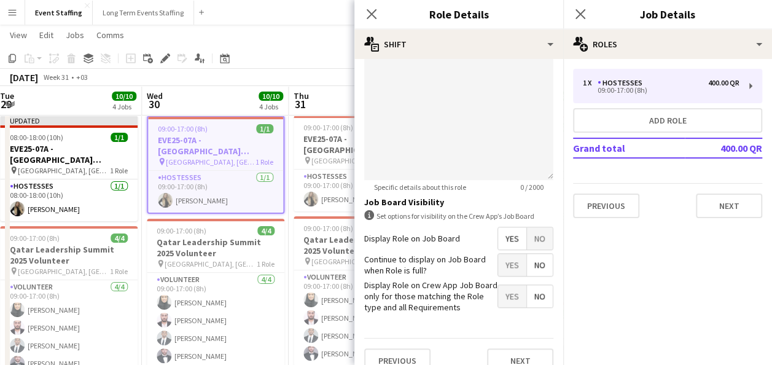
scroll to position [466, 0]
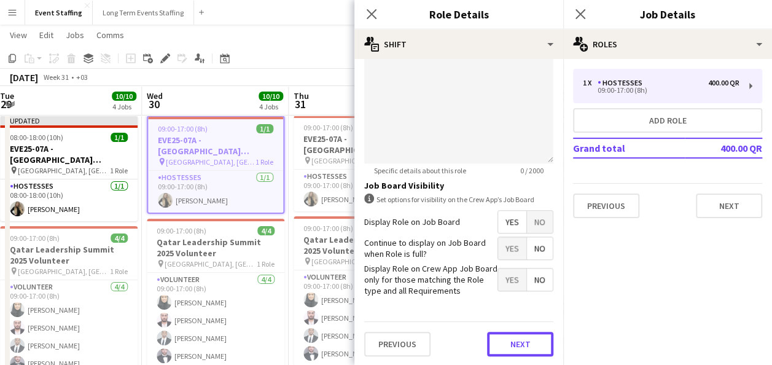
drag, startPoint x: 525, startPoint y: 338, endPoint x: 481, endPoint y: 323, distance: 46.0
click at [526, 338] on button "Next" at bounding box center [520, 344] width 66 height 25
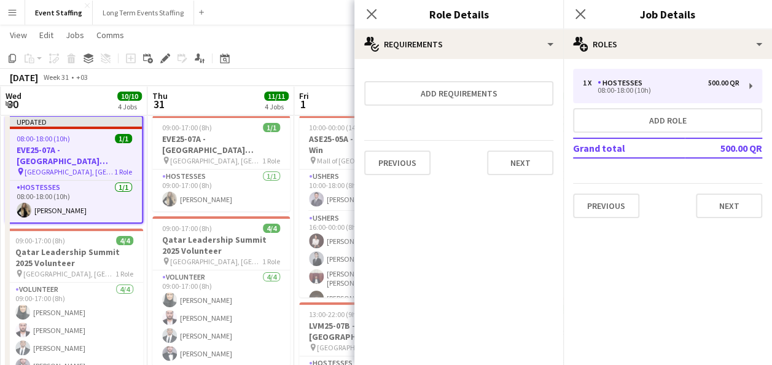
scroll to position [0, 446]
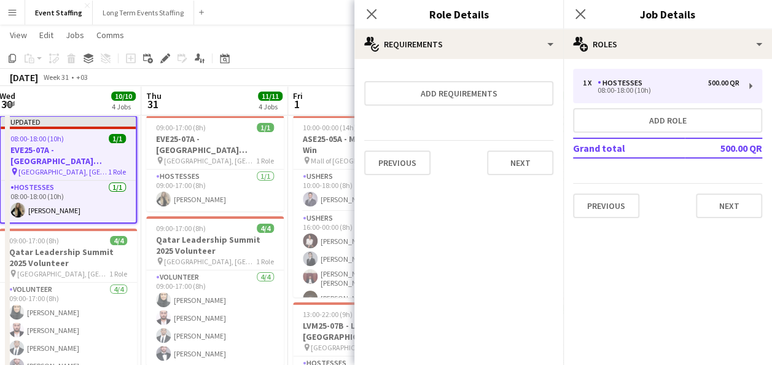
drag, startPoint x: 214, startPoint y: 252, endPoint x: 122, endPoint y: 244, distance: 91.8
click at [217, 153] on h3 "EVE25-07A - [GEOGRAPHIC_DATA] Leadership Summit 2025 Hostess" at bounding box center [215, 144] width 138 height 22
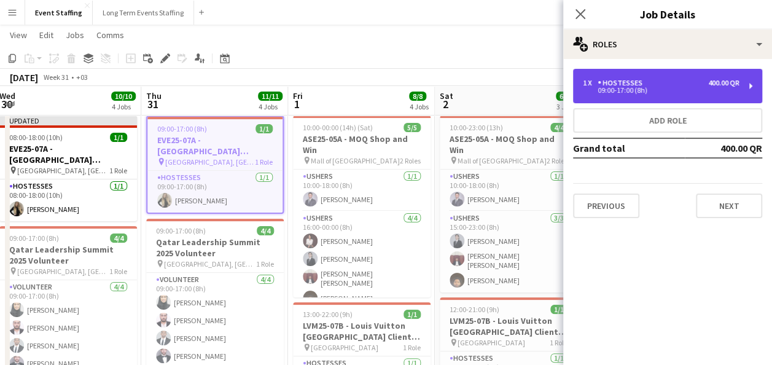
click at [611, 92] on div "09:00-17:00 (8h)" at bounding box center [661, 90] width 157 height 6
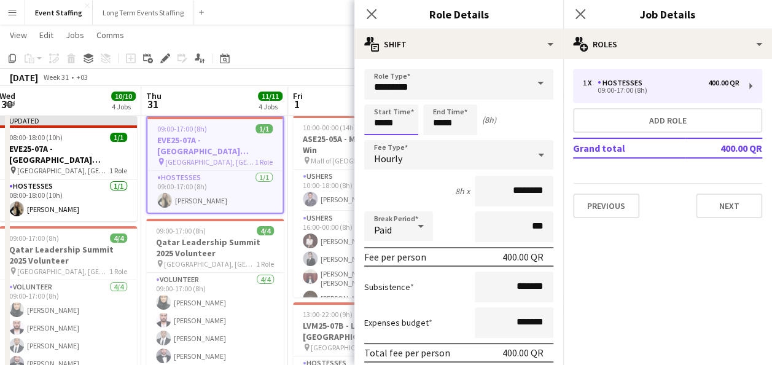
click at [388, 122] on body "Menu Boards Boards Boards All jobs Status Workforce Workforce My Workforce Recr…" at bounding box center [386, 365] width 772 height 785
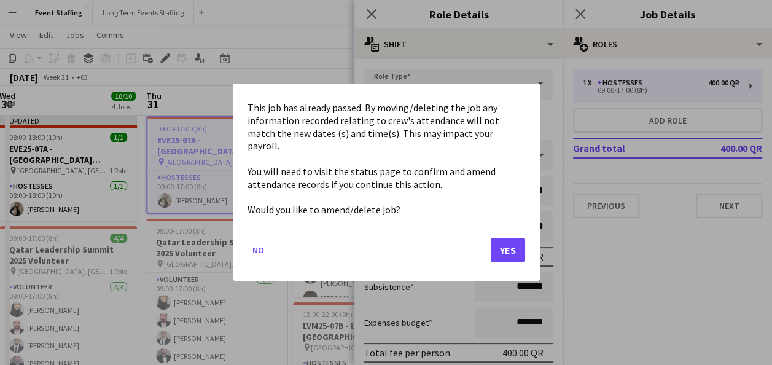
scroll to position [0, 0]
click at [513, 241] on button "Yes" at bounding box center [508, 250] width 34 height 25
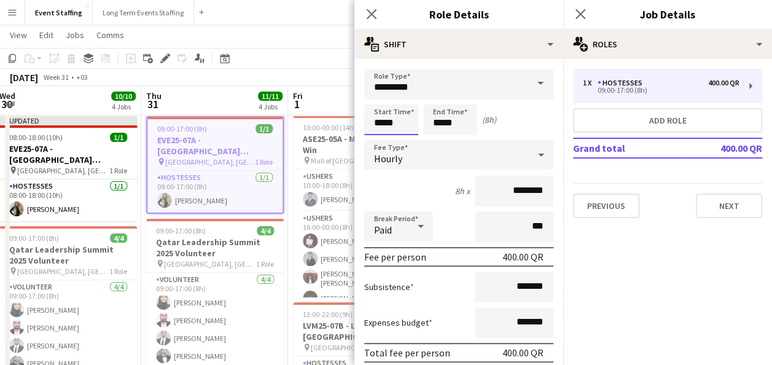
scroll to position [27, 0]
type input "*****"
click at [378, 140] on div at bounding box center [379, 141] width 25 height 12
click at [436, 125] on input "*****" at bounding box center [450, 119] width 54 height 31
click at [435, 96] on div at bounding box center [437, 98] width 25 height 12
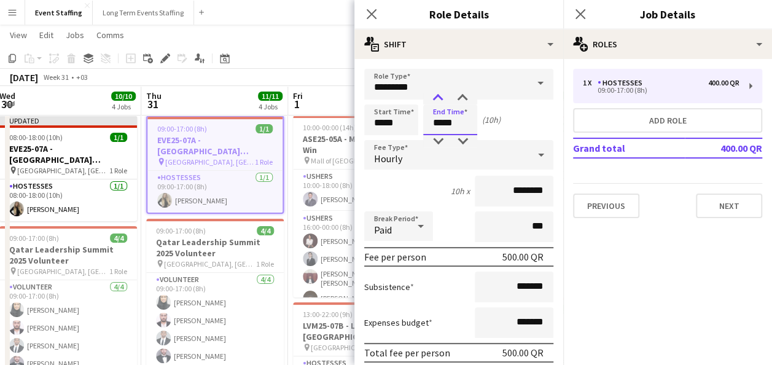
click at [435, 96] on div at bounding box center [437, 98] width 25 height 12
type input "*****"
click at [435, 96] on div at bounding box center [437, 98] width 25 height 12
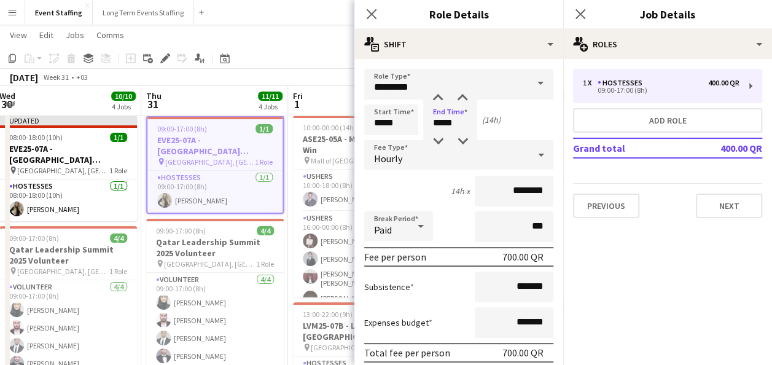
click at [522, 109] on div "Start Time ***** End Time ***** (14h)" at bounding box center [458, 119] width 189 height 31
click at [406, 179] on div "14h x ********" at bounding box center [458, 191] width 189 height 31
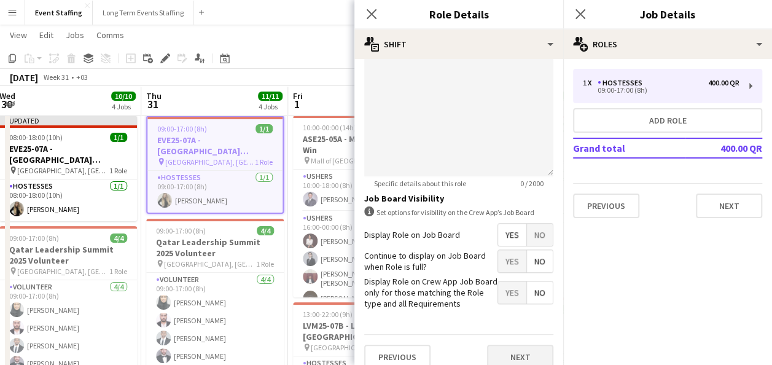
scroll to position [466, 0]
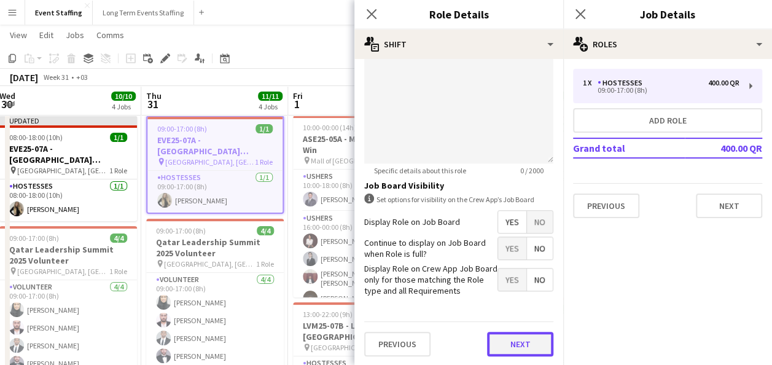
click at [499, 353] on button "Next" at bounding box center [520, 344] width 66 height 25
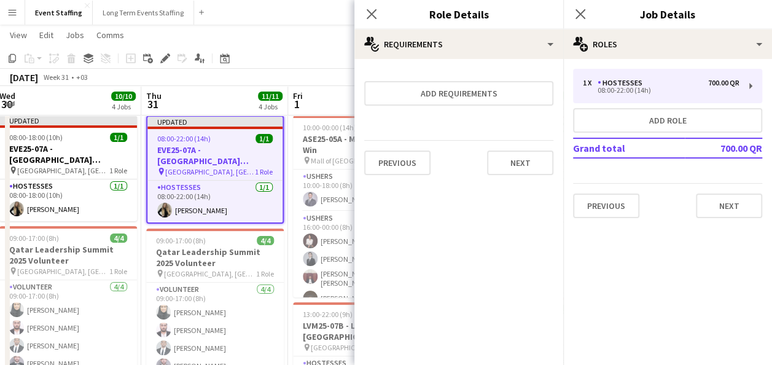
scroll to position [0, 0]
click at [710, 204] on button "Next" at bounding box center [729, 205] width 66 height 25
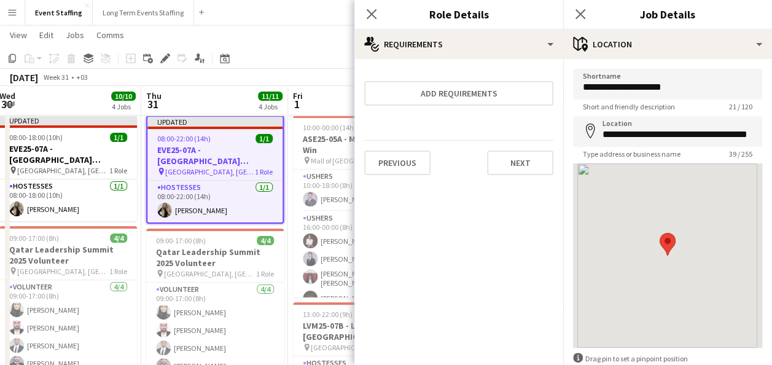
click at [311, 56] on app-toolbar "Copy Paste Paste Ctrl+V Paste with crew Ctrl+Shift+V Paste linked Job [GEOGRAPH…" at bounding box center [386, 58] width 772 height 21
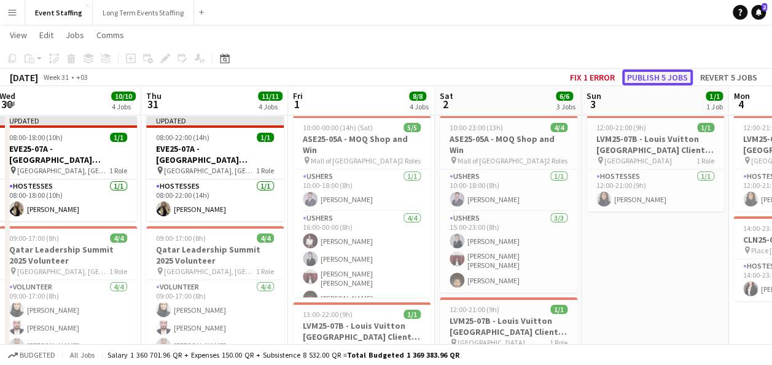
click at [654, 74] on button "Publish 5 jobs" at bounding box center [657, 77] width 71 height 16
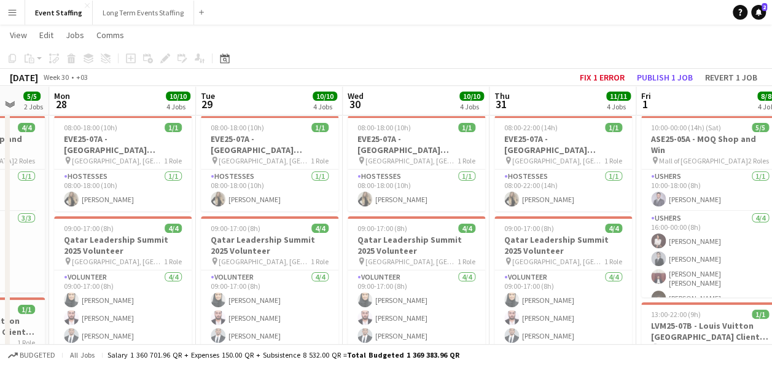
scroll to position [0, 395]
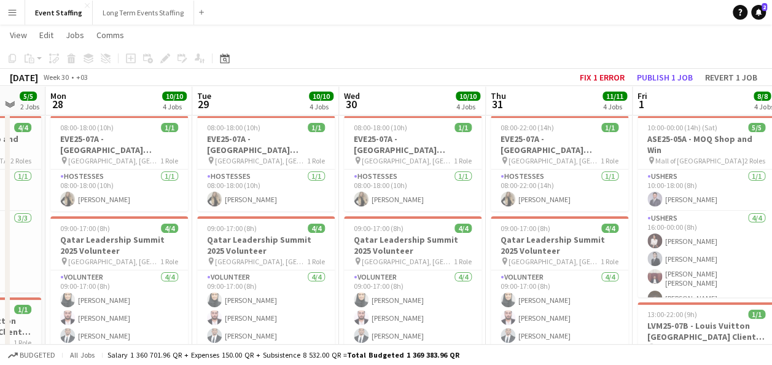
drag, startPoint x: 109, startPoint y: 163, endPoint x: 391, endPoint y: 186, distance: 282.8
click at [17, 10] on app-icon "Menu" at bounding box center [12, 12] width 10 height 10
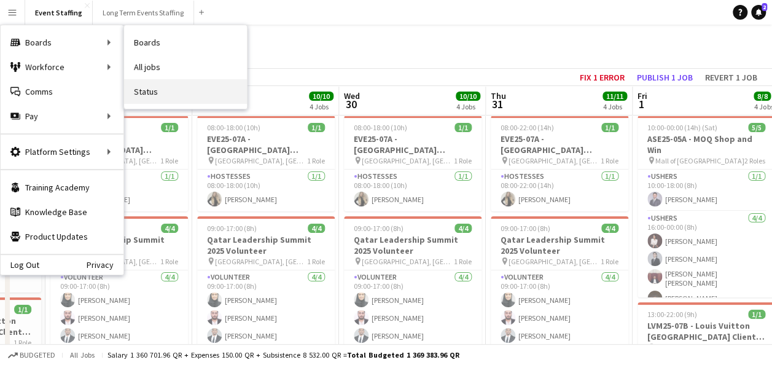
click at [177, 86] on link "Status" at bounding box center [185, 91] width 123 height 25
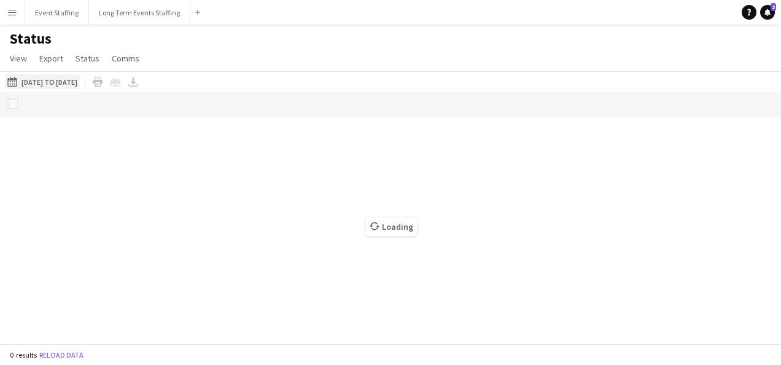
click at [55, 76] on button "This Week [DATE] to [DATE]" at bounding box center [42, 81] width 75 height 15
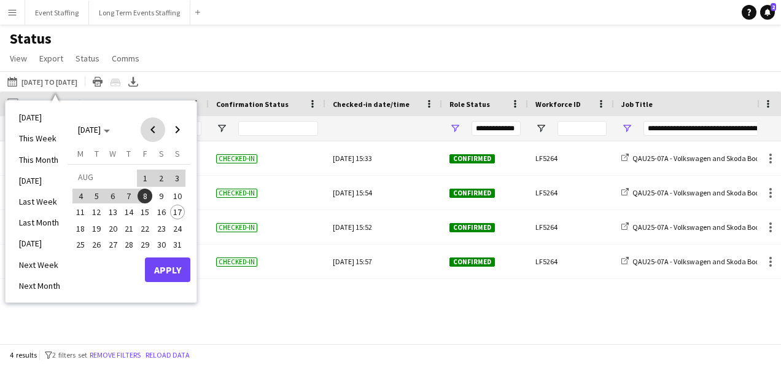
click at [152, 130] on span "Previous month" at bounding box center [153, 129] width 25 height 25
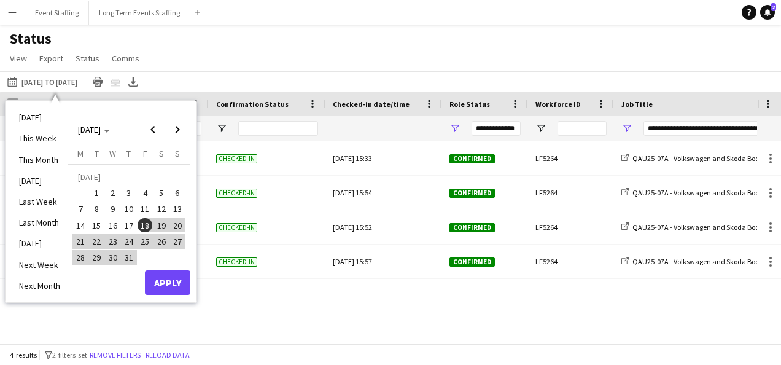
click at [79, 257] on span "28" at bounding box center [80, 257] width 15 height 15
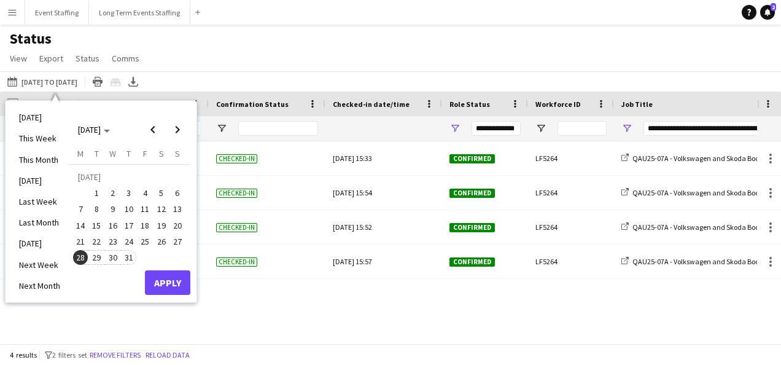
click at [129, 257] on span "31" at bounding box center [129, 257] width 15 height 15
click at [161, 279] on button "Apply" at bounding box center [167, 282] width 45 height 25
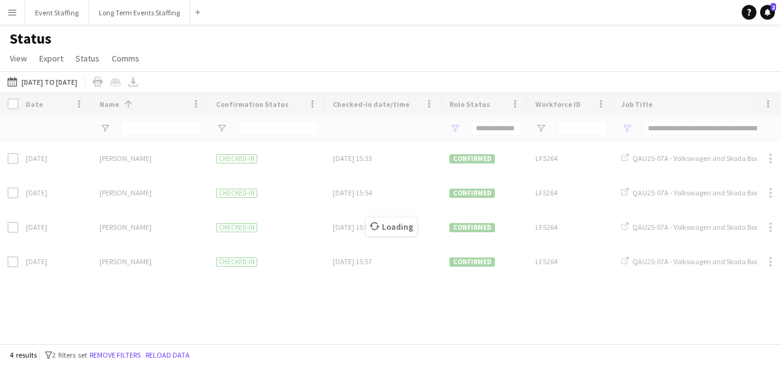
type input "***"
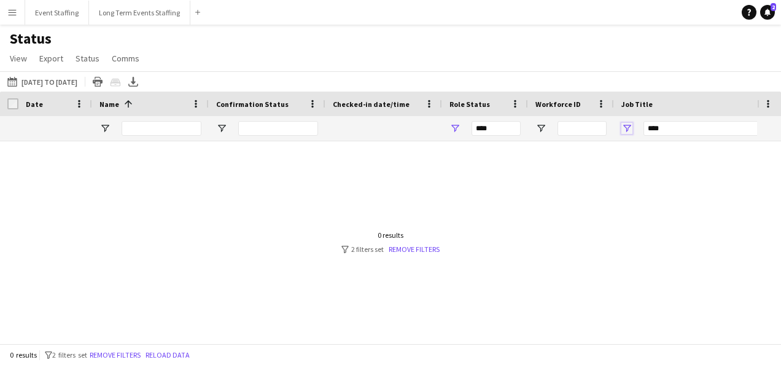
click at [629, 126] on span "Open Filter Menu" at bounding box center [626, 128] width 11 height 11
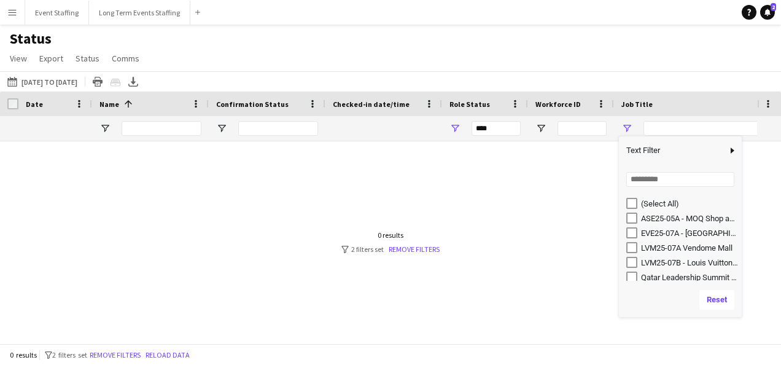
type input "**********"
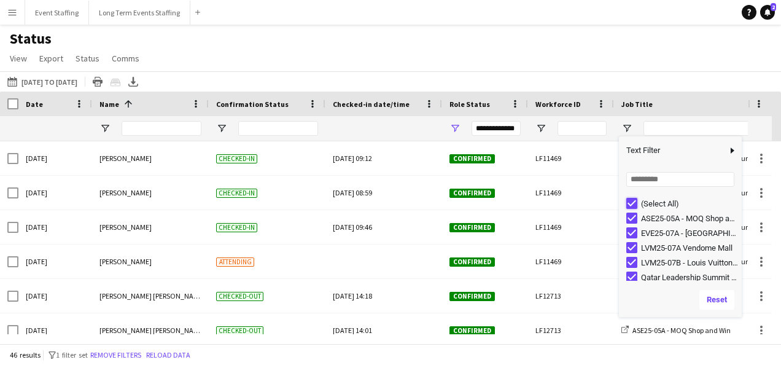
type input "***"
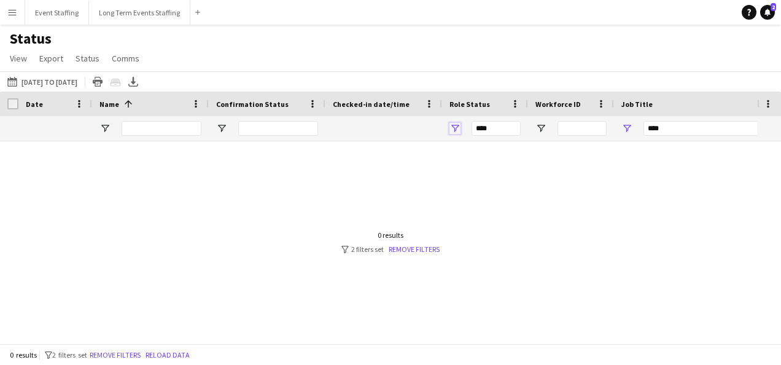
click at [454, 130] on span "Open Filter Menu" at bounding box center [454, 128] width 11 height 11
click at [415, 250] on link "Remove filters" at bounding box center [412, 248] width 51 height 9
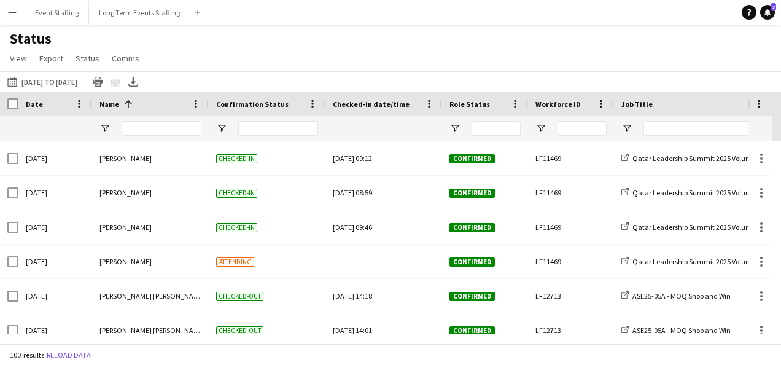
click at [619, 130] on div at bounding box center [706, 128] width 184 height 25
click at [625, 128] on span "Open Filter Menu" at bounding box center [626, 128] width 11 height 11
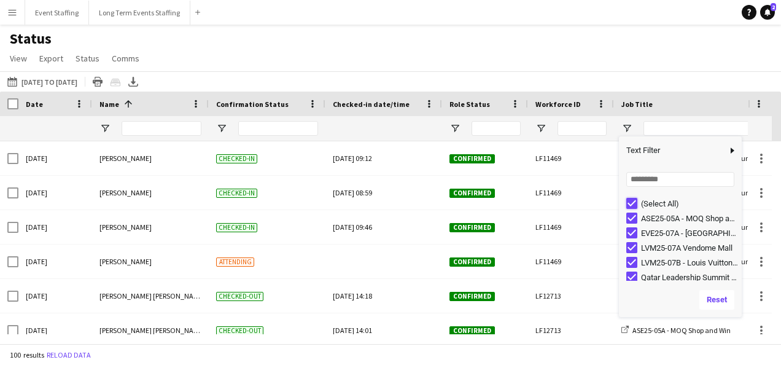
type input "***"
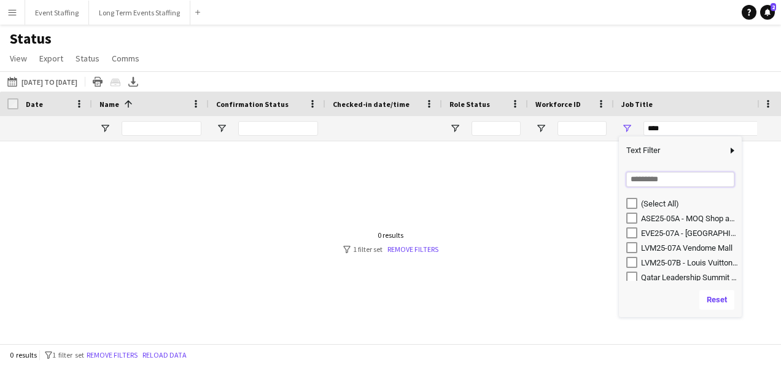
click at [654, 184] on input "Search filter values" at bounding box center [680, 179] width 108 height 15
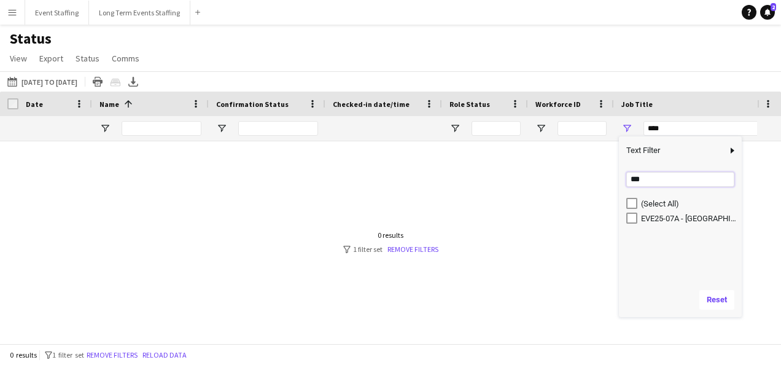
type input "***"
type input "**********"
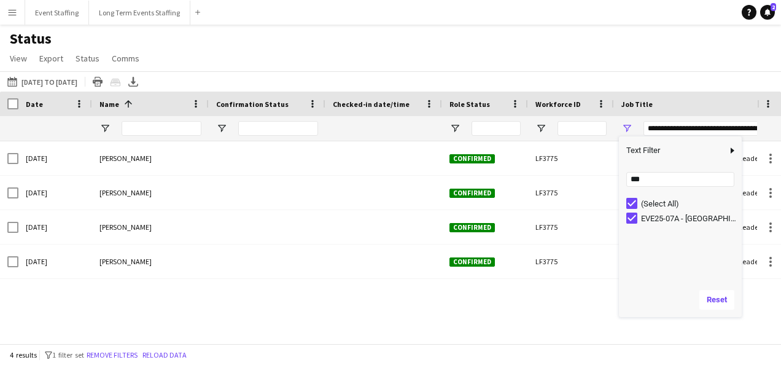
click at [439, 59] on div "Status View Views Default view New view Update view Delete view Edit name Custo…" at bounding box center [390, 50] width 781 height 42
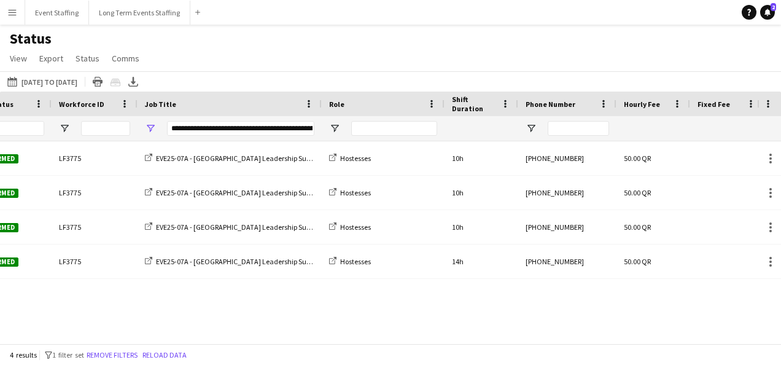
scroll to position [0, 646]
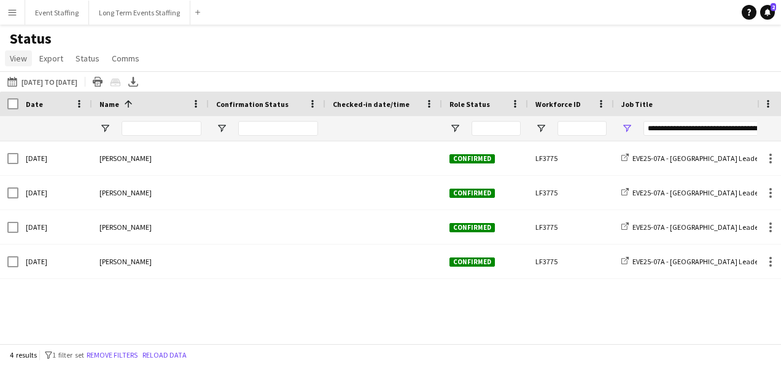
click at [21, 52] on link "View" at bounding box center [18, 58] width 27 height 16
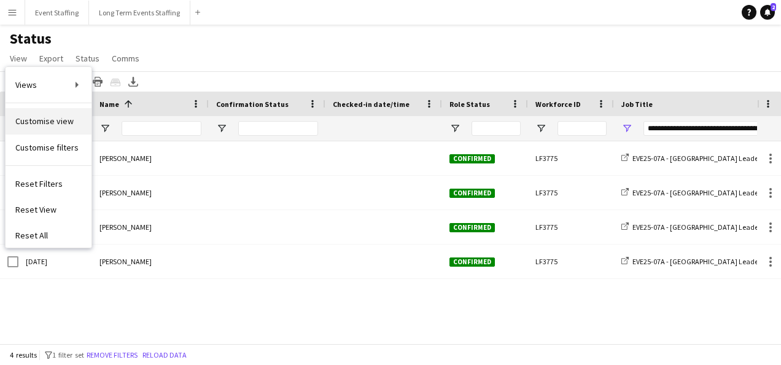
click at [49, 121] on span "Customise view" at bounding box center [44, 120] width 58 height 11
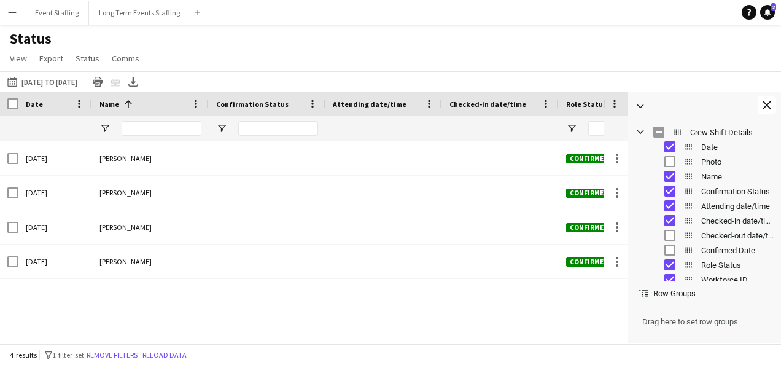
click at [675, 203] on div "Attending date/time" at bounding box center [713, 205] width 120 height 15
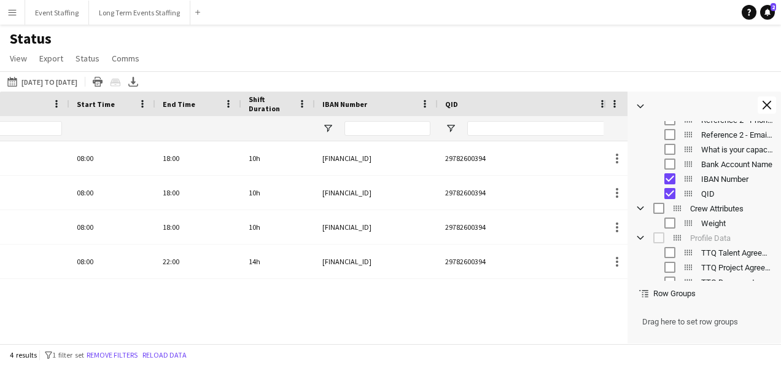
click at [677, 178] on div "IBAN Number" at bounding box center [713, 178] width 120 height 15
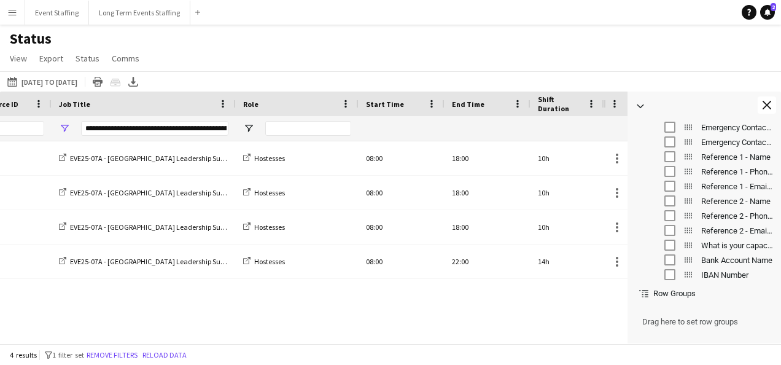
click at [661, 72] on div "This Week [DATE] to [DATE] [DATE] This Week This Month [DATE] Last Week Last Mo…" at bounding box center [390, 81] width 781 height 20
click at [767, 103] on app-icon "Close tool panel" at bounding box center [766, 105] width 9 height 9
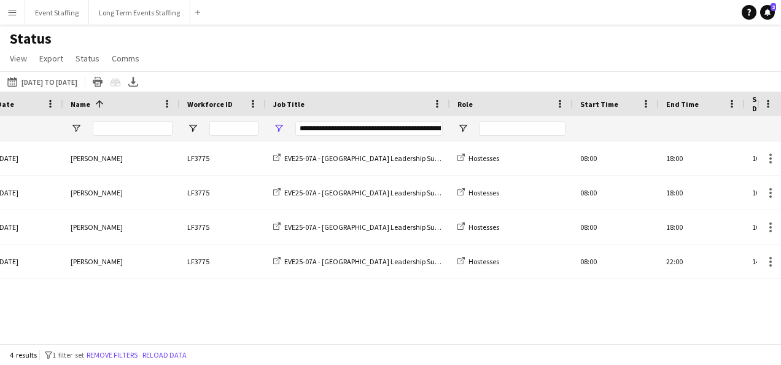
click at [453, 345] on div "4 results filter-1 1 filter set Remove filters Reload data" at bounding box center [390, 354] width 781 height 21
click at [430, 346] on div "4 results filter-1 1 filter set Remove filters Reload data" at bounding box center [390, 354] width 781 height 21
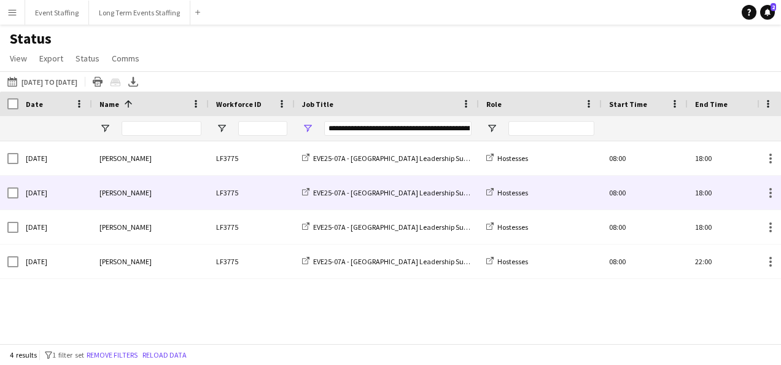
scroll to position [0, 90]
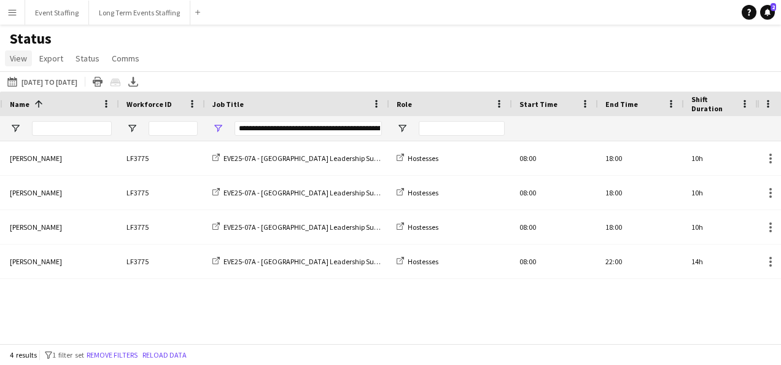
click at [27, 58] on link "View" at bounding box center [18, 58] width 27 height 16
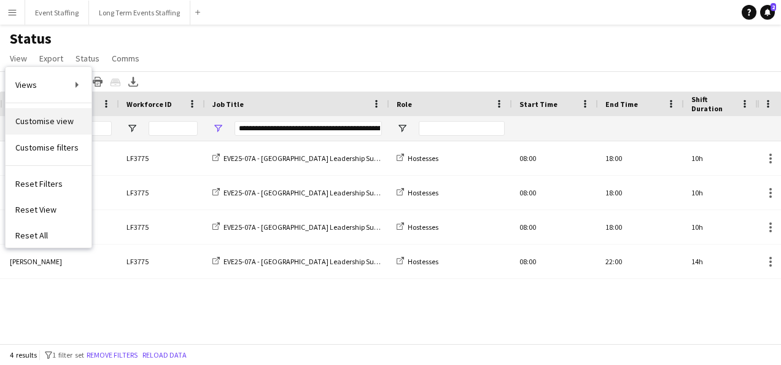
click at [38, 117] on span "Customise view" at bounding box center [44, 120] width 58 height 11
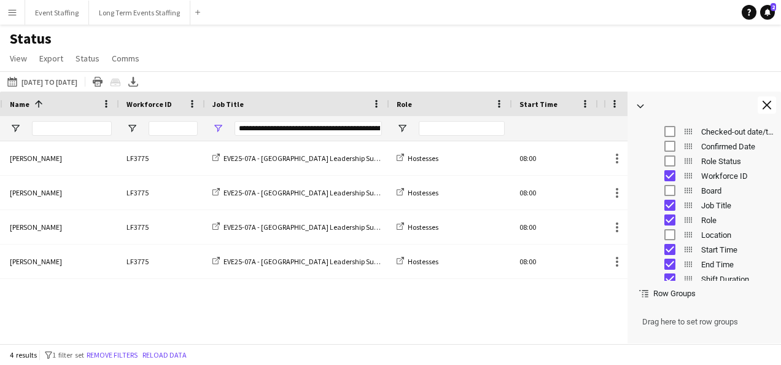
scroll to position [123, 0]
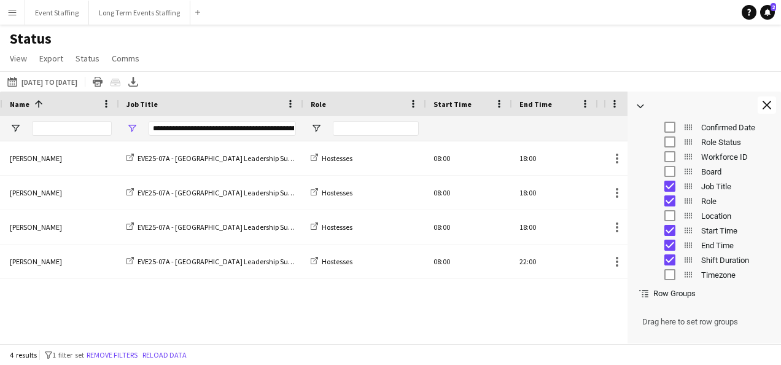
click at [580, 68] on div "Status View Views Default view New view Update view Delete view Edit name Custo…" at bounding box center [390, 50] width 781 height 42
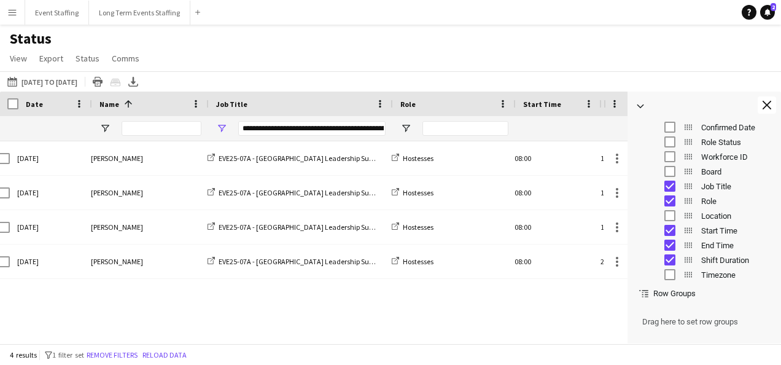
scroll to position [0, 0]
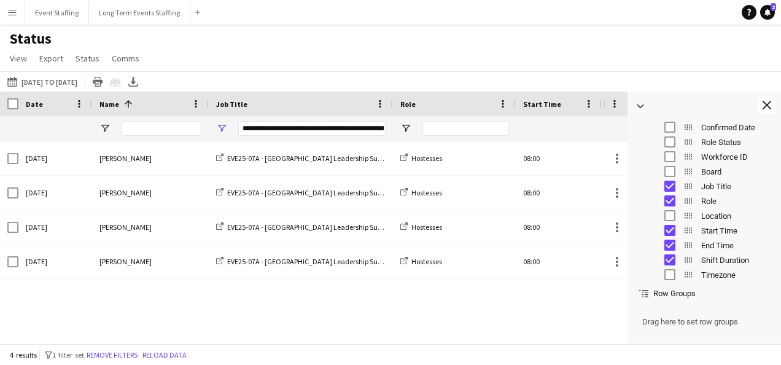
click at [325, 56] on div "Status View Views Default view New view Update view Delete view Edit name Custo…" at bounding box center [390, 50] width 781 height 42
click at [56, 60] on span "Export" at bounding box center [51, 58] width 24 height 11
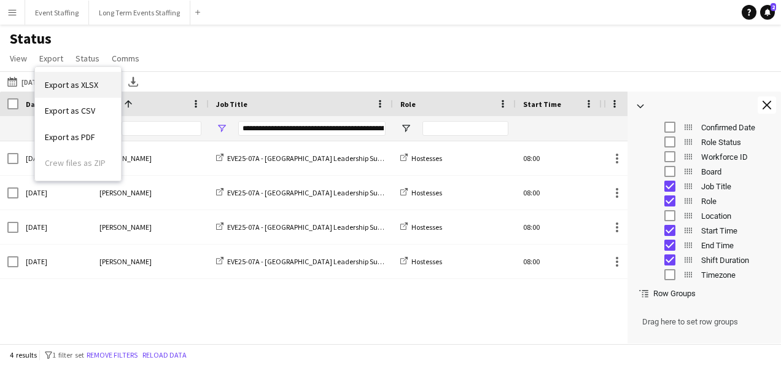
click at [56, 80] on span "Export as XLSX" at bounding box center [71, 84] width 53 height 11
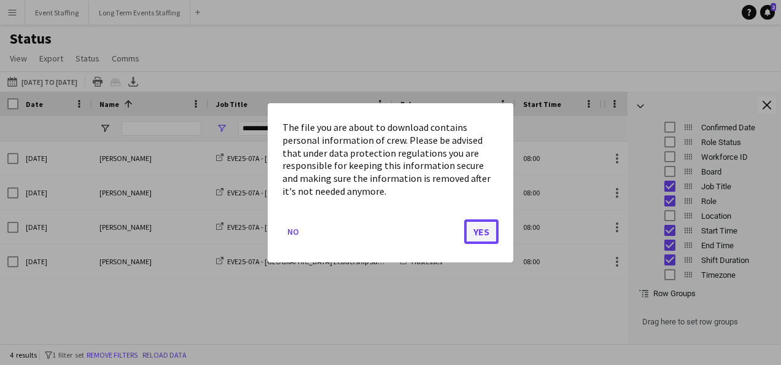
click at [465, 228] on button "Yes" at bounding box center [481, 231] width 34 height 25
